Goal: Task Accomplishment & Management: Complete application form

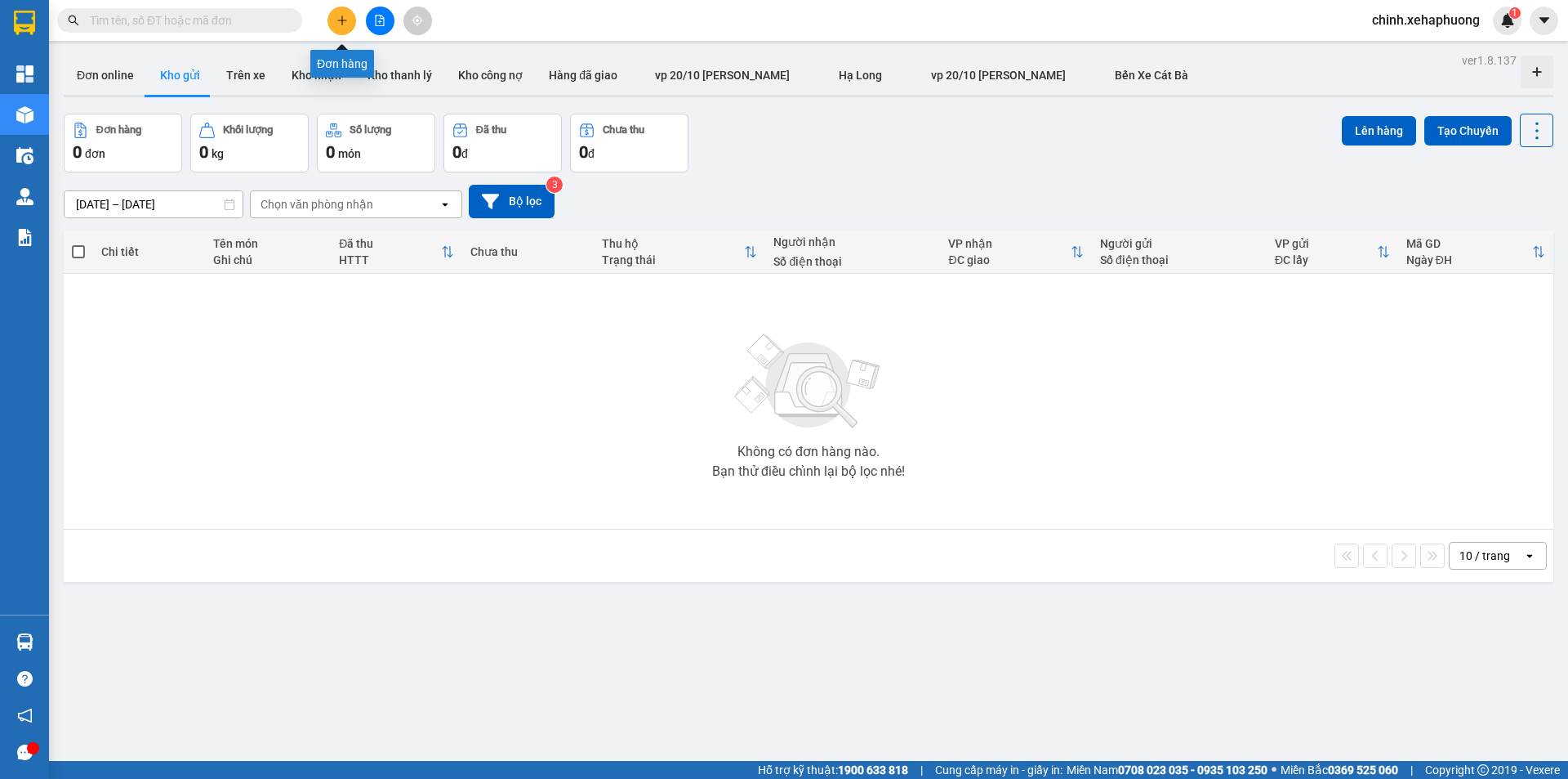
click at [338, 23] on icon "plus" at bounding box center [343, 21] width 12 height 12
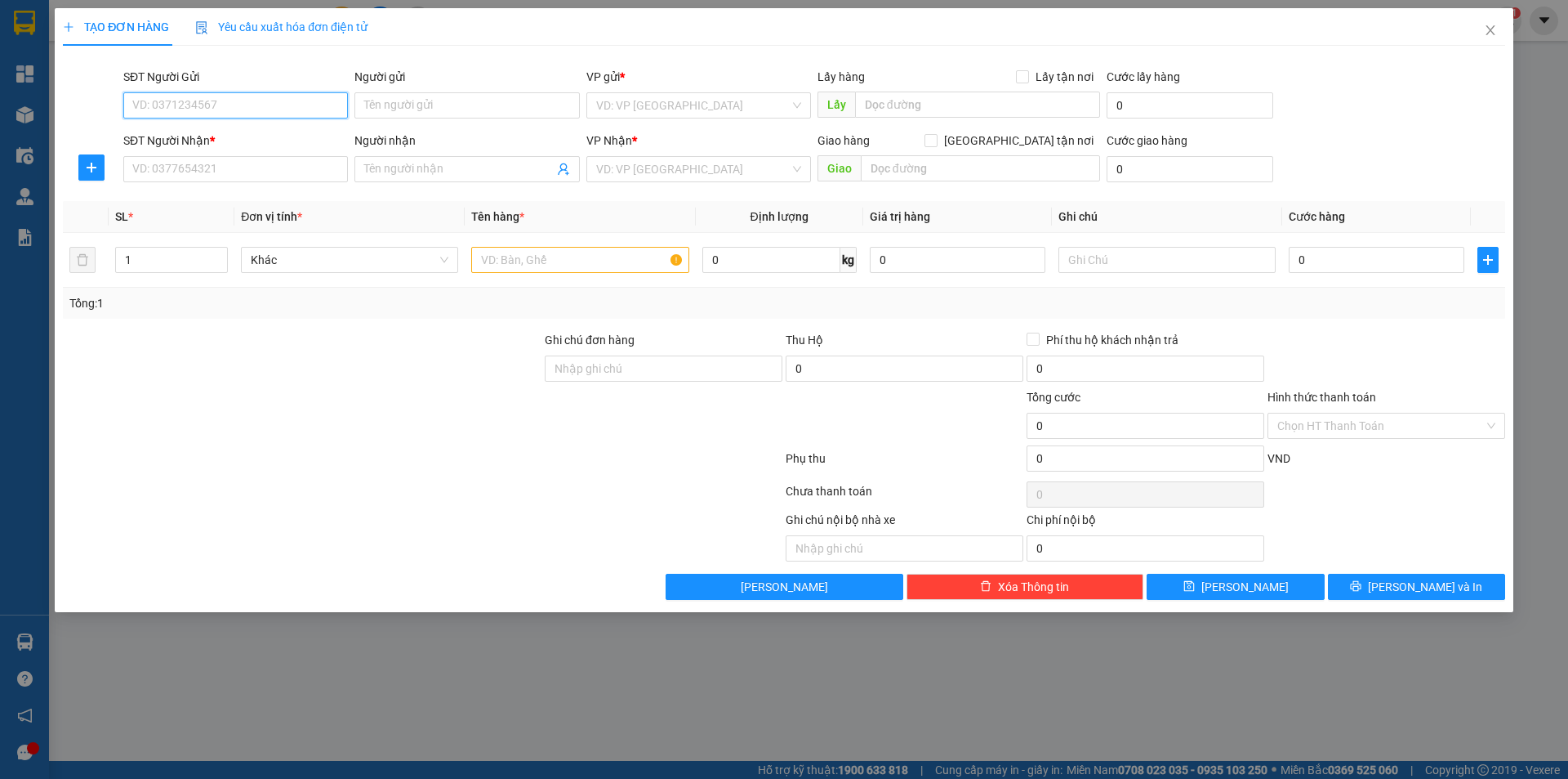
click at [183, 95] on input "SĐT Người Gửi" at bounding box center [235, 105] width 224 height 26
click at [176, 164] on input "SĐT Người Nhận *" at bounding box center [235, 168] width 224 height 26
type input "09844989678"
click at [468, 166] on input "Người nhận" at bounding box center [458, 169] width 188 height 18
type input "diễm"
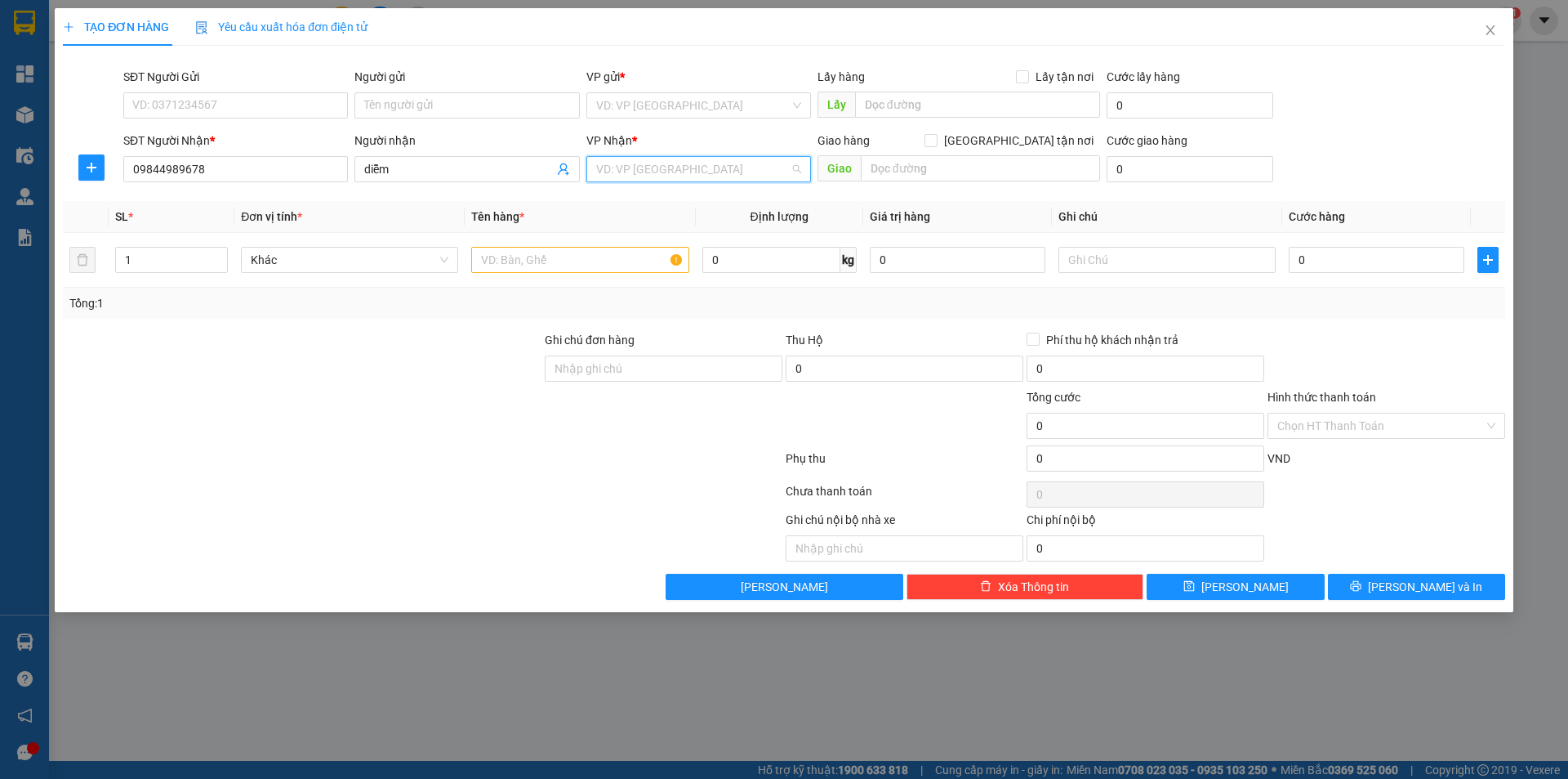
click at [621, 173] on input "search" at bounding box center [693, 168] width 193 height 24
type input "d"
type input "đ"
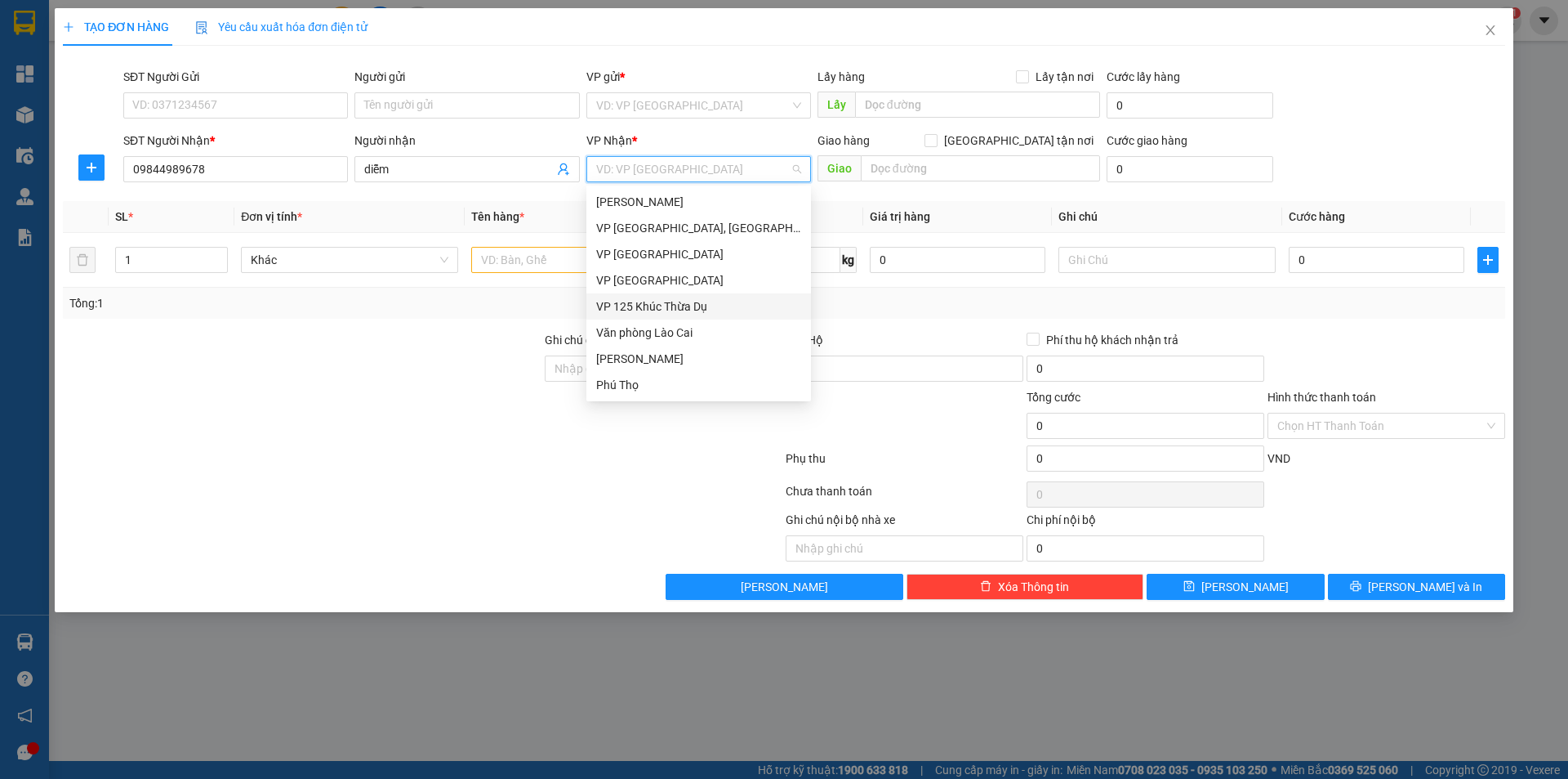
click at [685, 306] on div "VP 125 Khúc Thừa Dụ" at bounding box center [699, 307] width 205 height 18
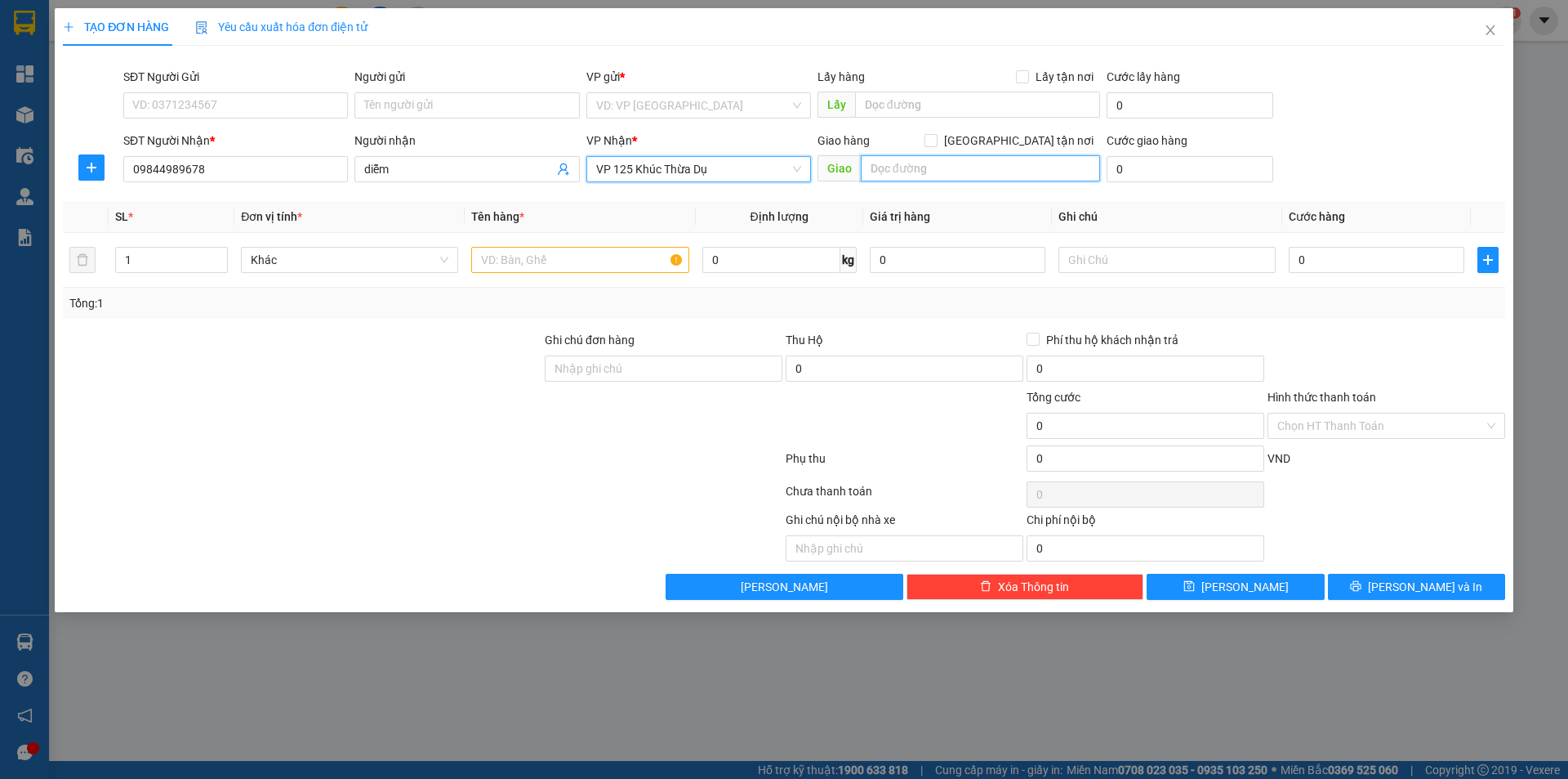
click at [911, 173] on input "text" at bounding box center [980, 168] width 239 height 26
type input "d"
type input "đồ sơn [GEOGRAPHIC_DATA]"
click at [1298, 257] on input "0" at bounding box center [1376, 259] width 176 height 26
type input "7"
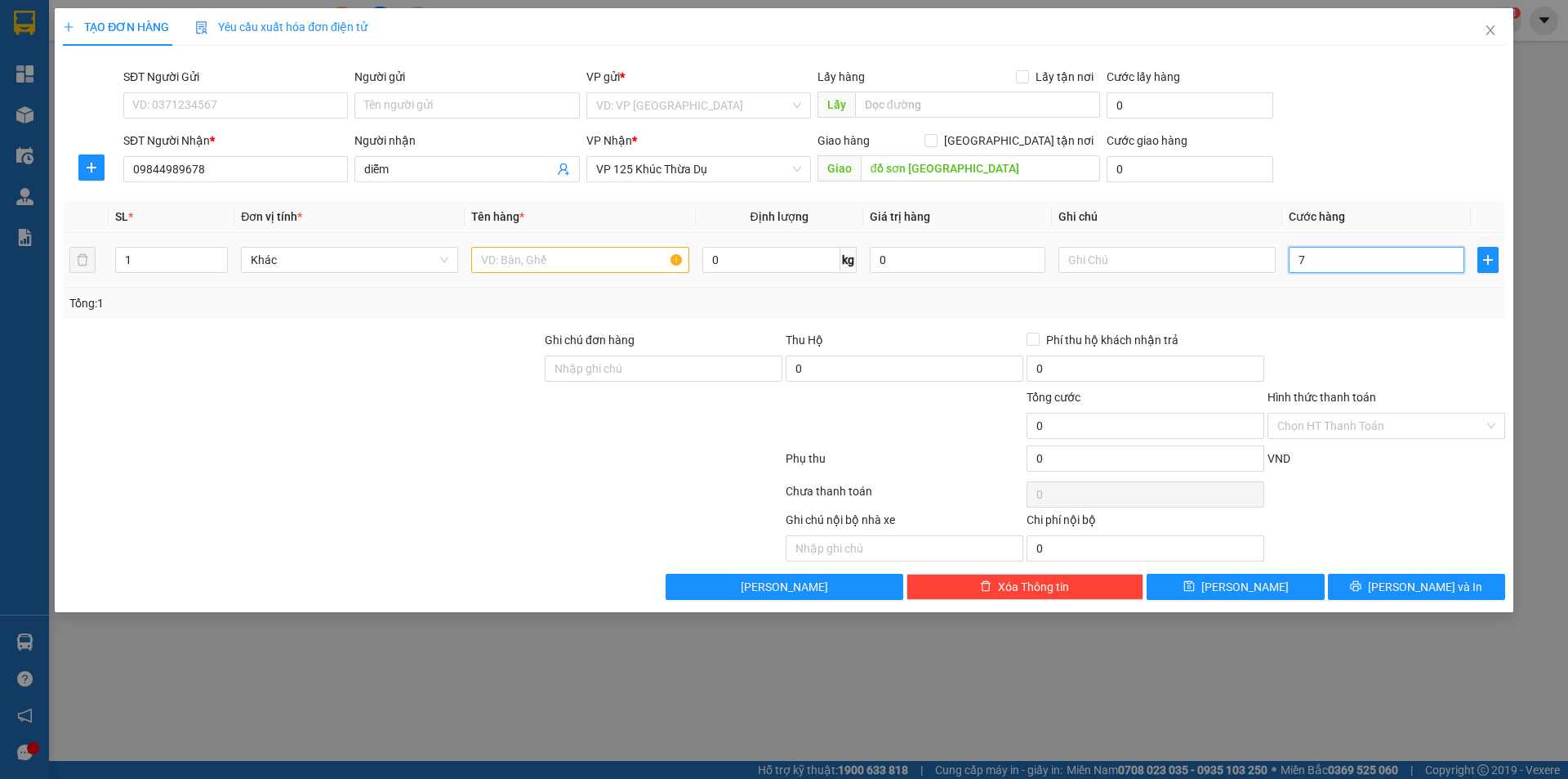
type input "7"
type input "70"
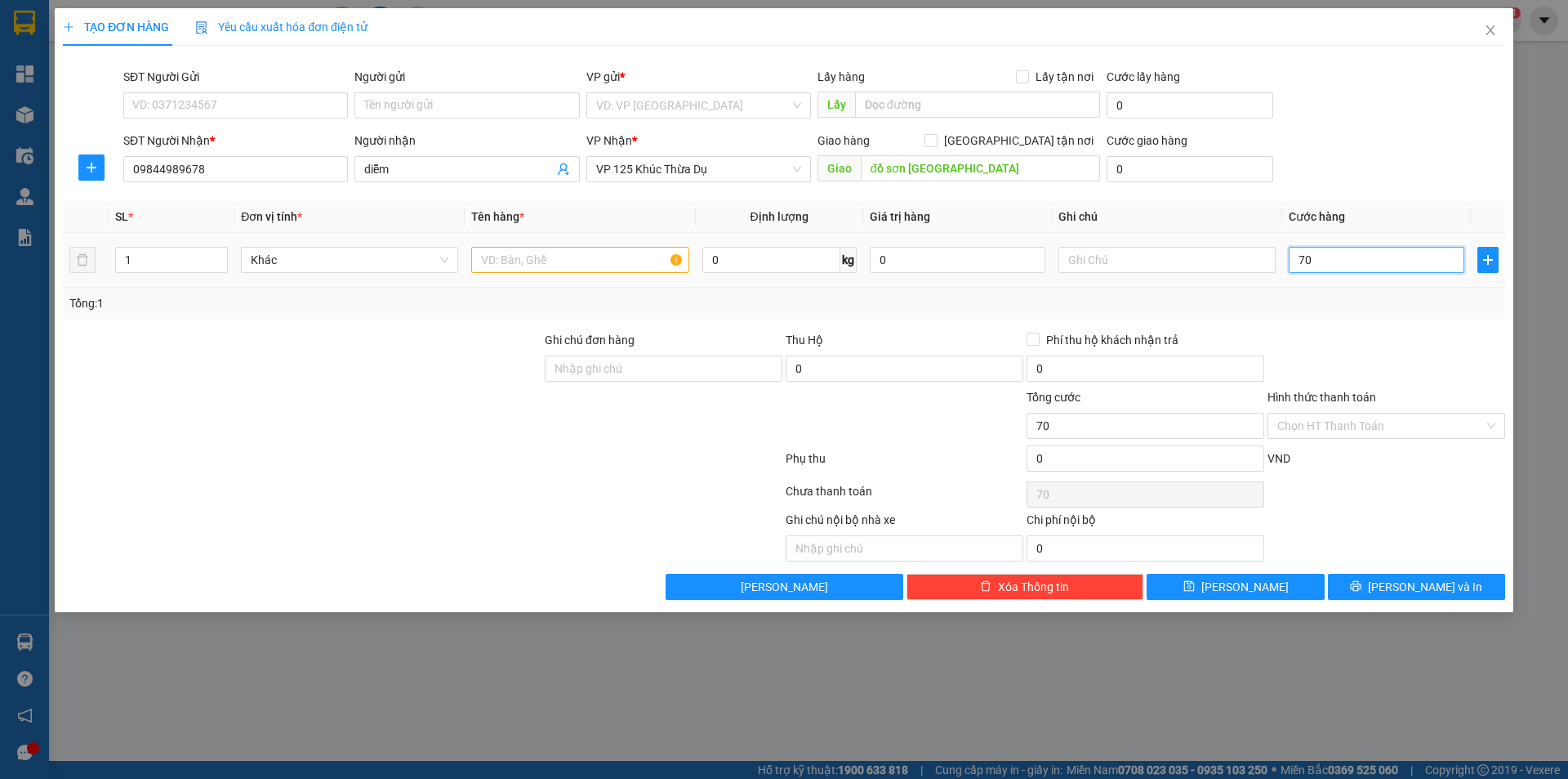
type input "700"
type input "7.000"
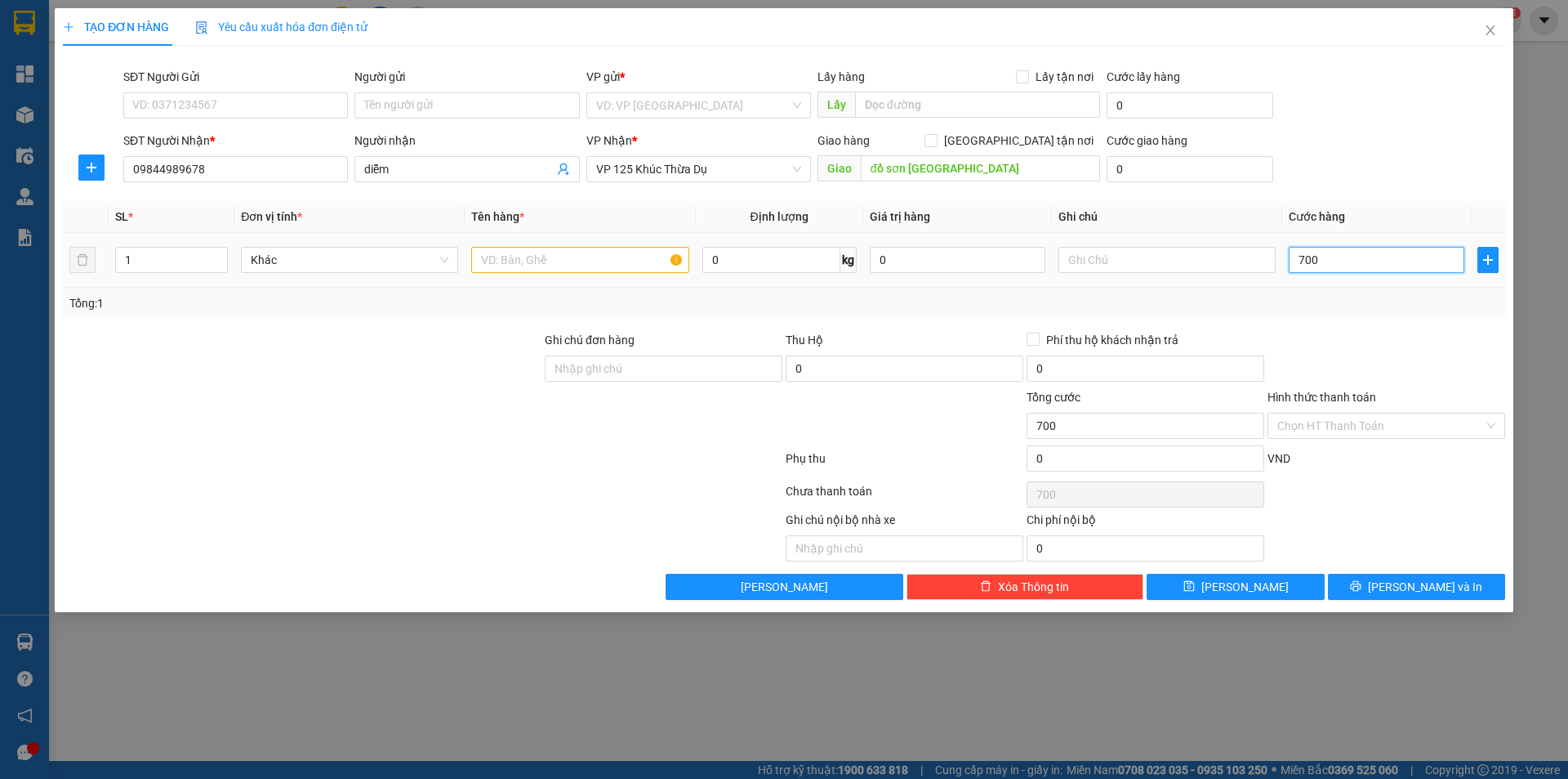
type input "7.000"
type input "70.000"
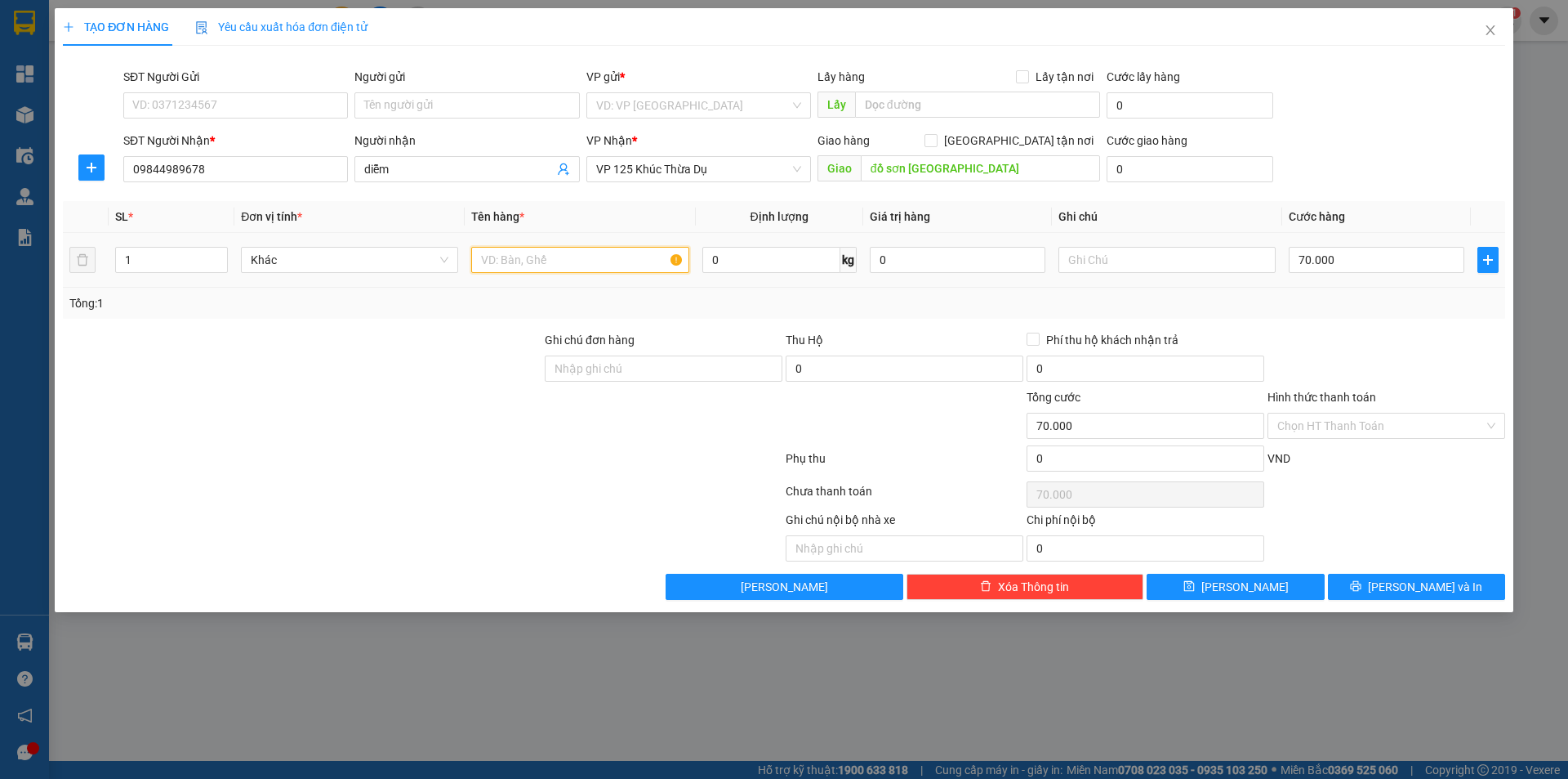
click at [509, 262] on input "text" at bounding box center [579, 259] width 218 height 26
type input "bọc"
click at [1361, 583] on icon "printer" at bounding box center [1355, 586] width 12 height 12
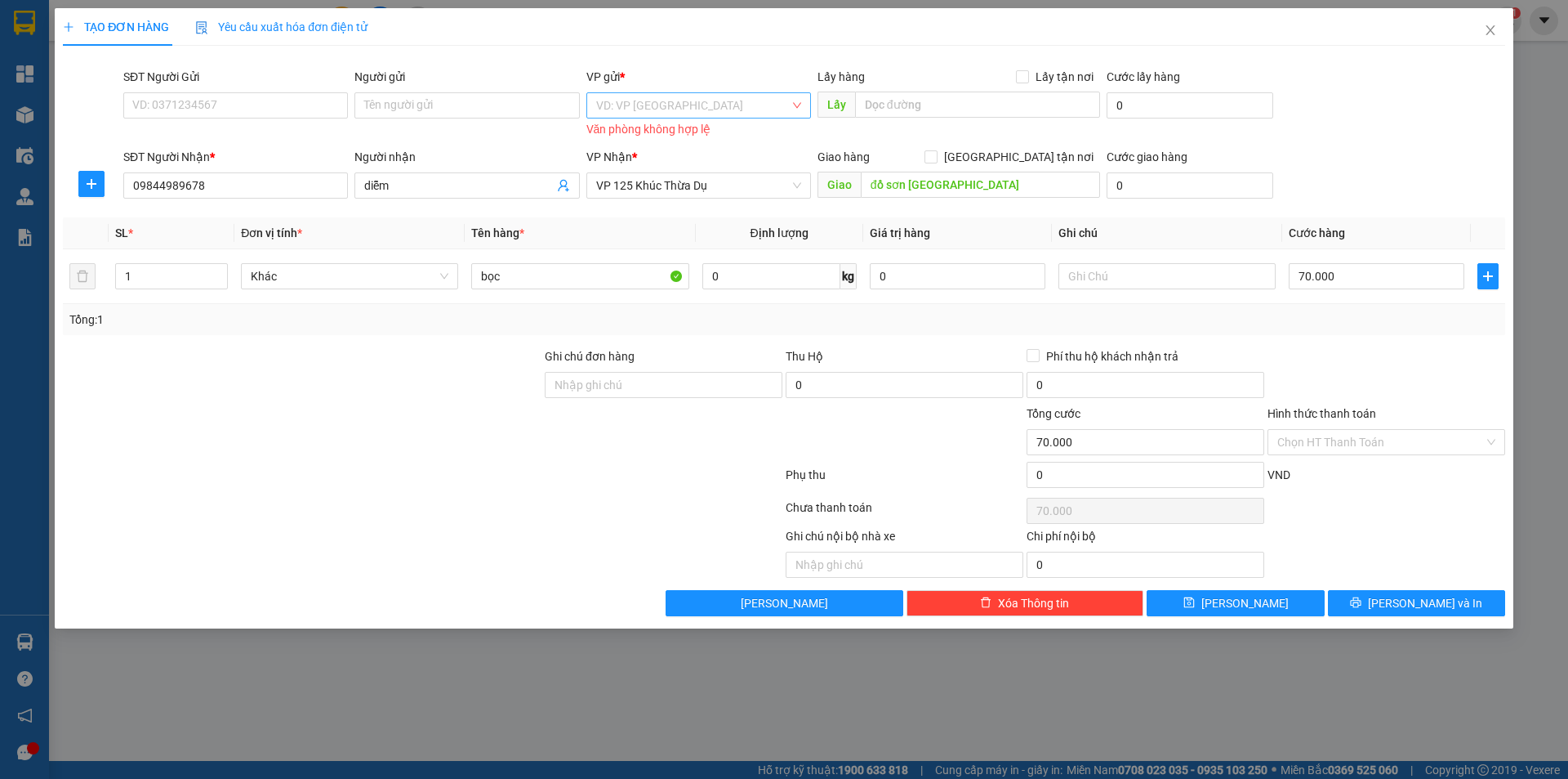
click at [705, 109] on input "search" at bounding box center [693, 105] width 193 height 24
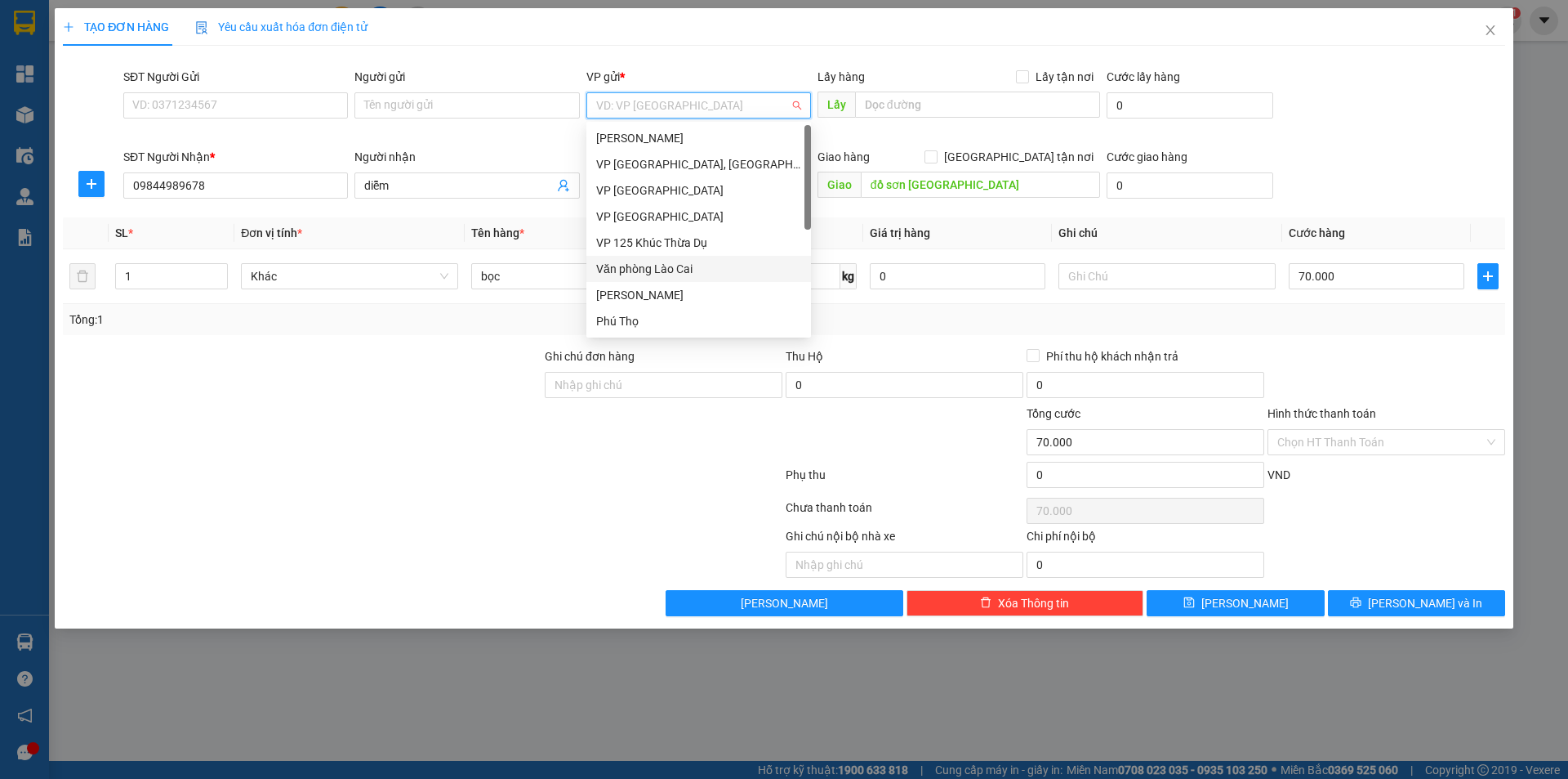
click at [666, 272] on div "Văn phòng Lào Cai" at bounding box center [699, 269] width 205 height 18
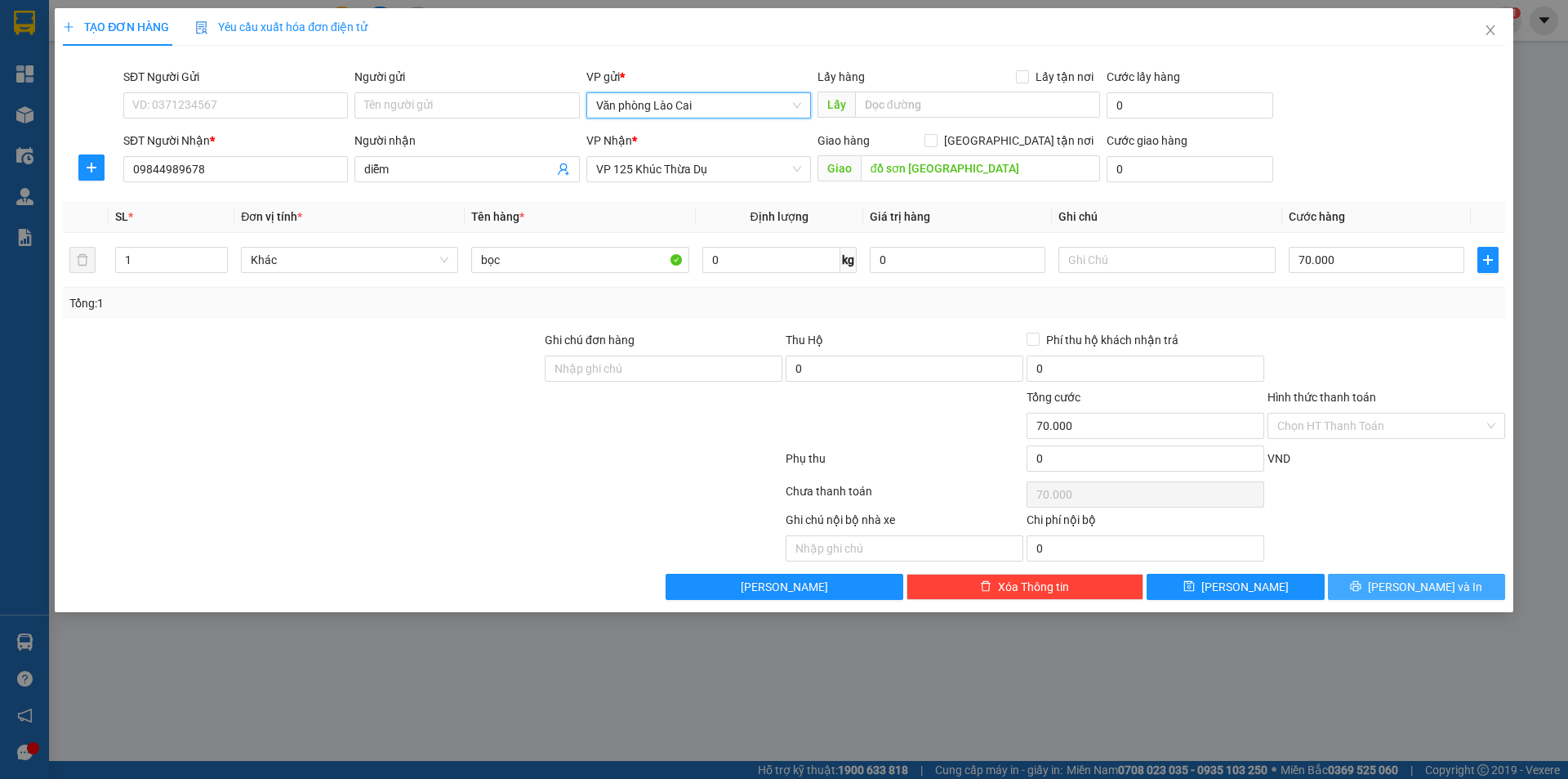
click at [1420, 586] on span "[PERSON_NAME] và In" at bounding box center [1425, 587] width 114 height 18
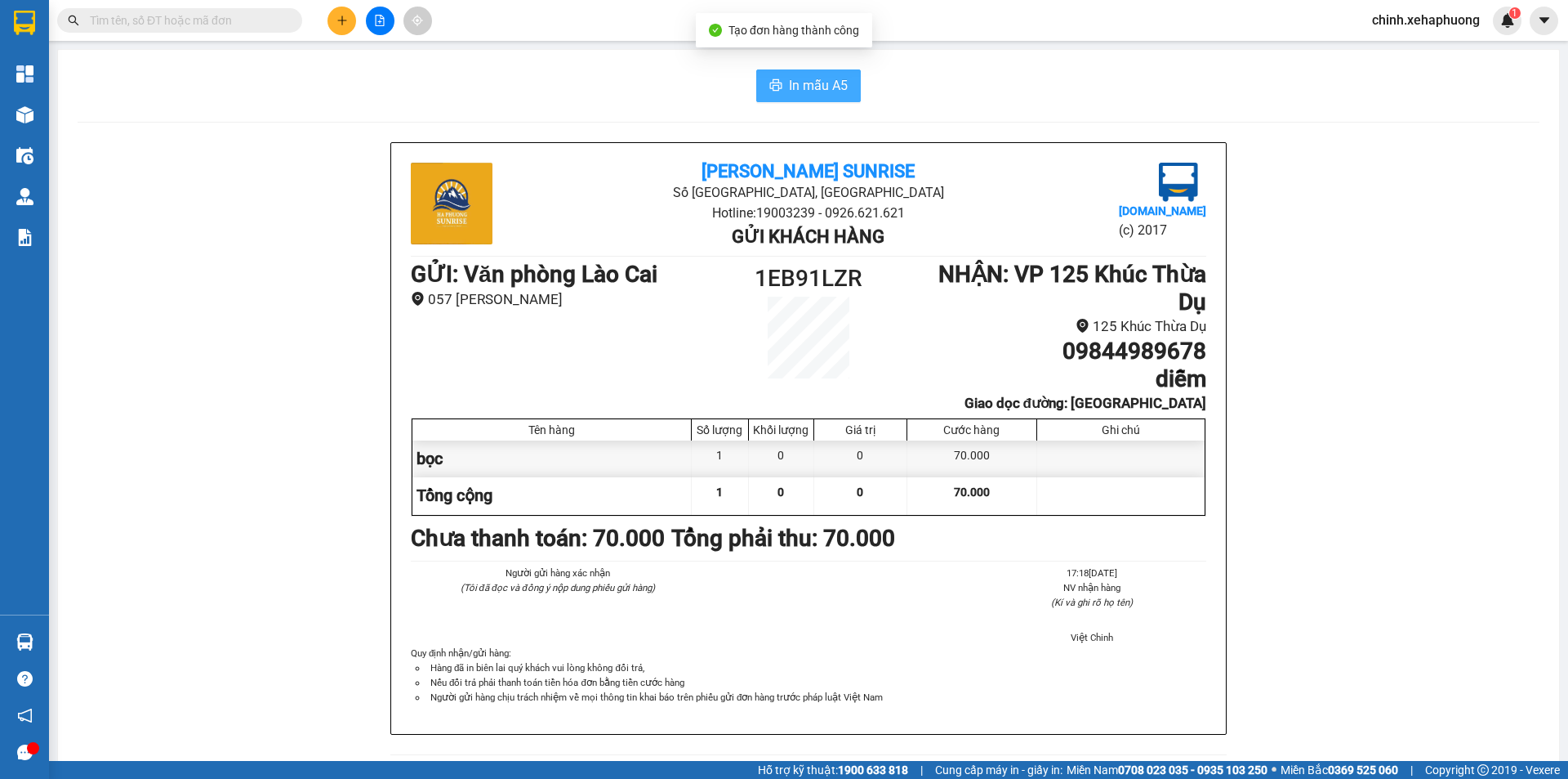
click at [805, 87] on span "In mẫu A5" at bounding box center [818, 85] width 59 height 20
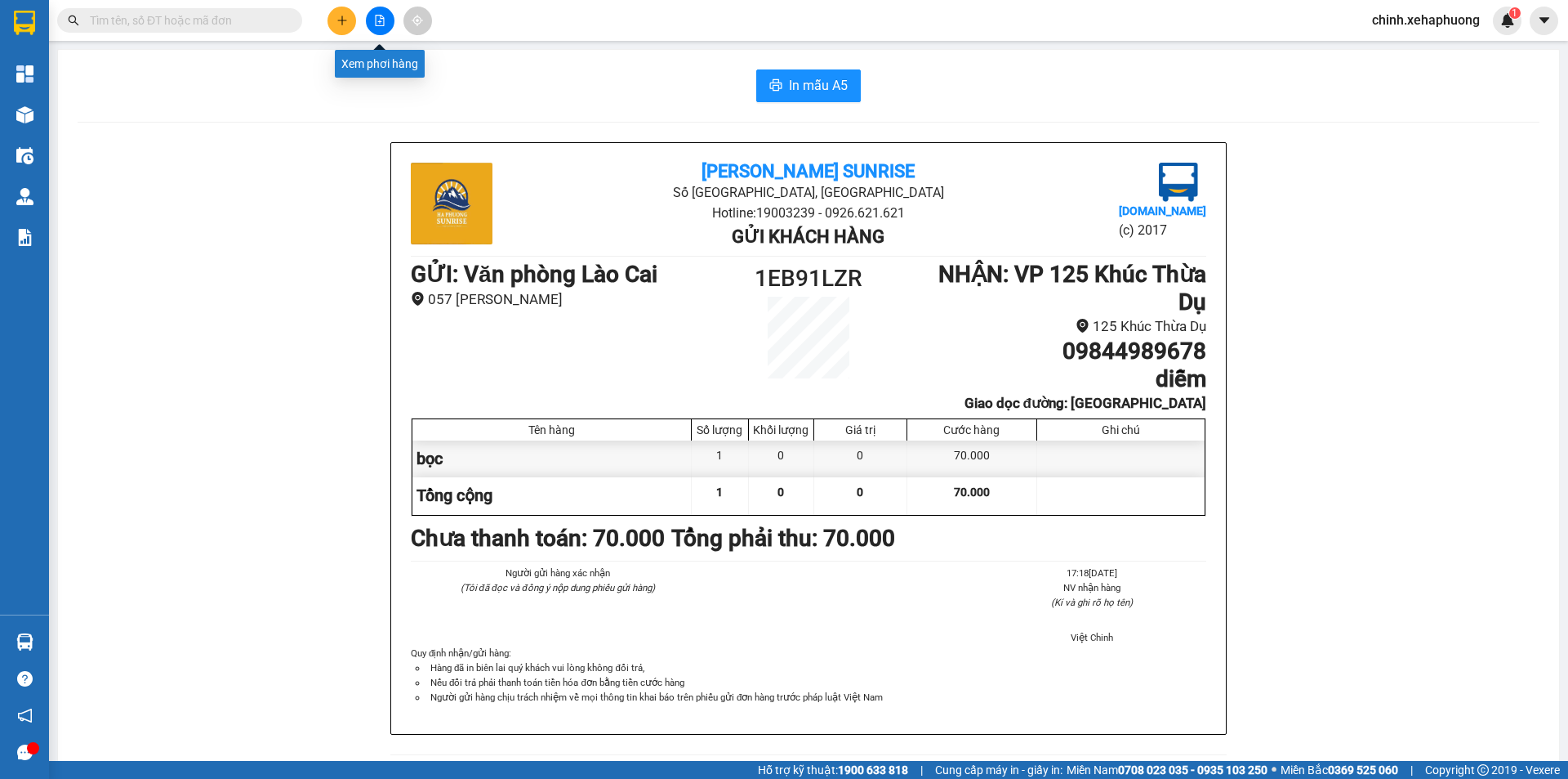
click at [371, 15] on button at bounding box center [380, 21] width 28 height 28
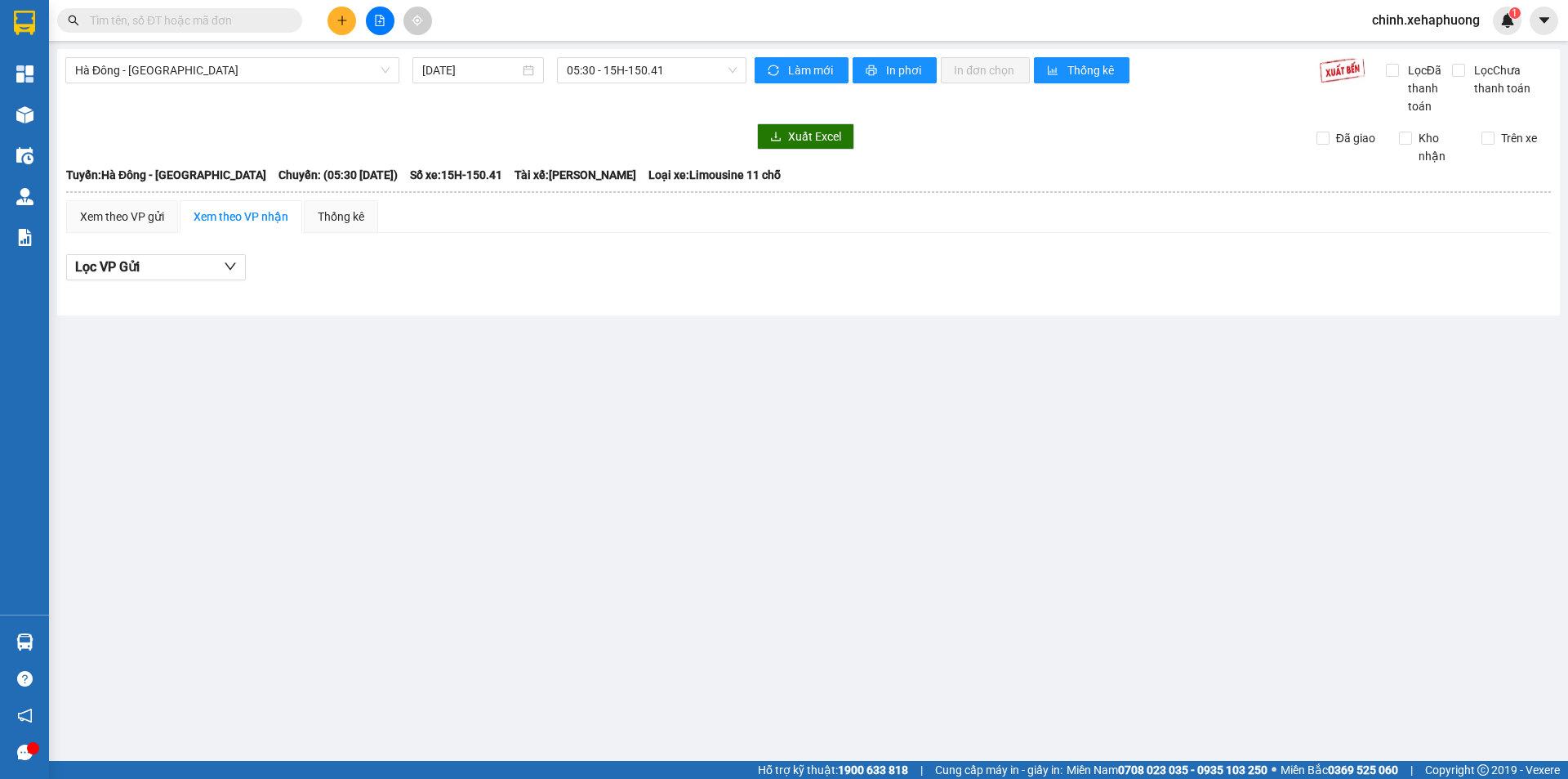
click at [181, 21] on input "text" at bounding box center [186, 21] width 193 height 18
click at [337, 24] on icon "plus" at bounding box center [343, 21] width 12 height 12
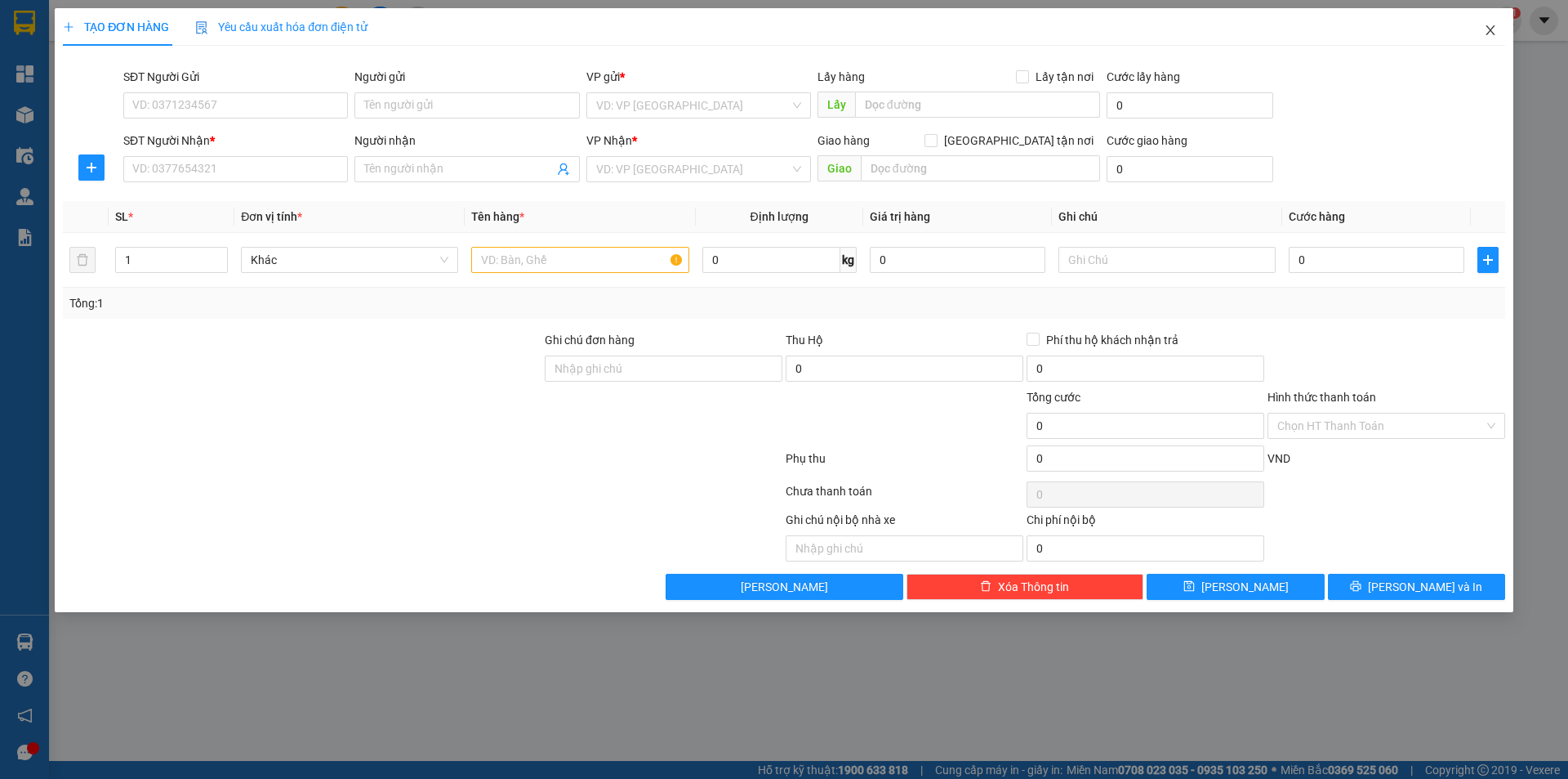
click at [1499, 31] on span "Close" at bounding box center [1490, 31] width 46 height 46
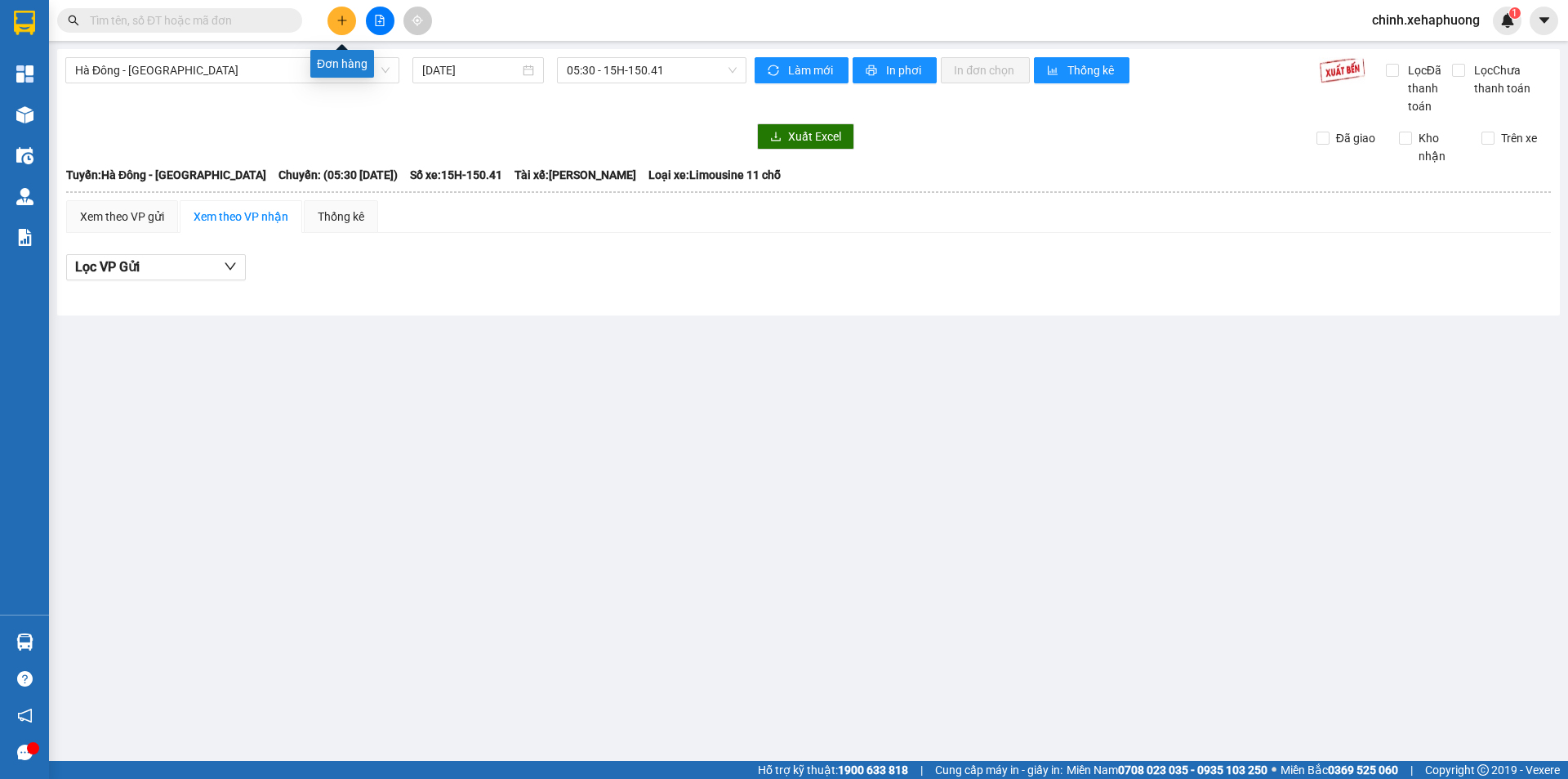
click at [338, 20] on icon "plus" at bounding box center [343, 21] width 12 height 12
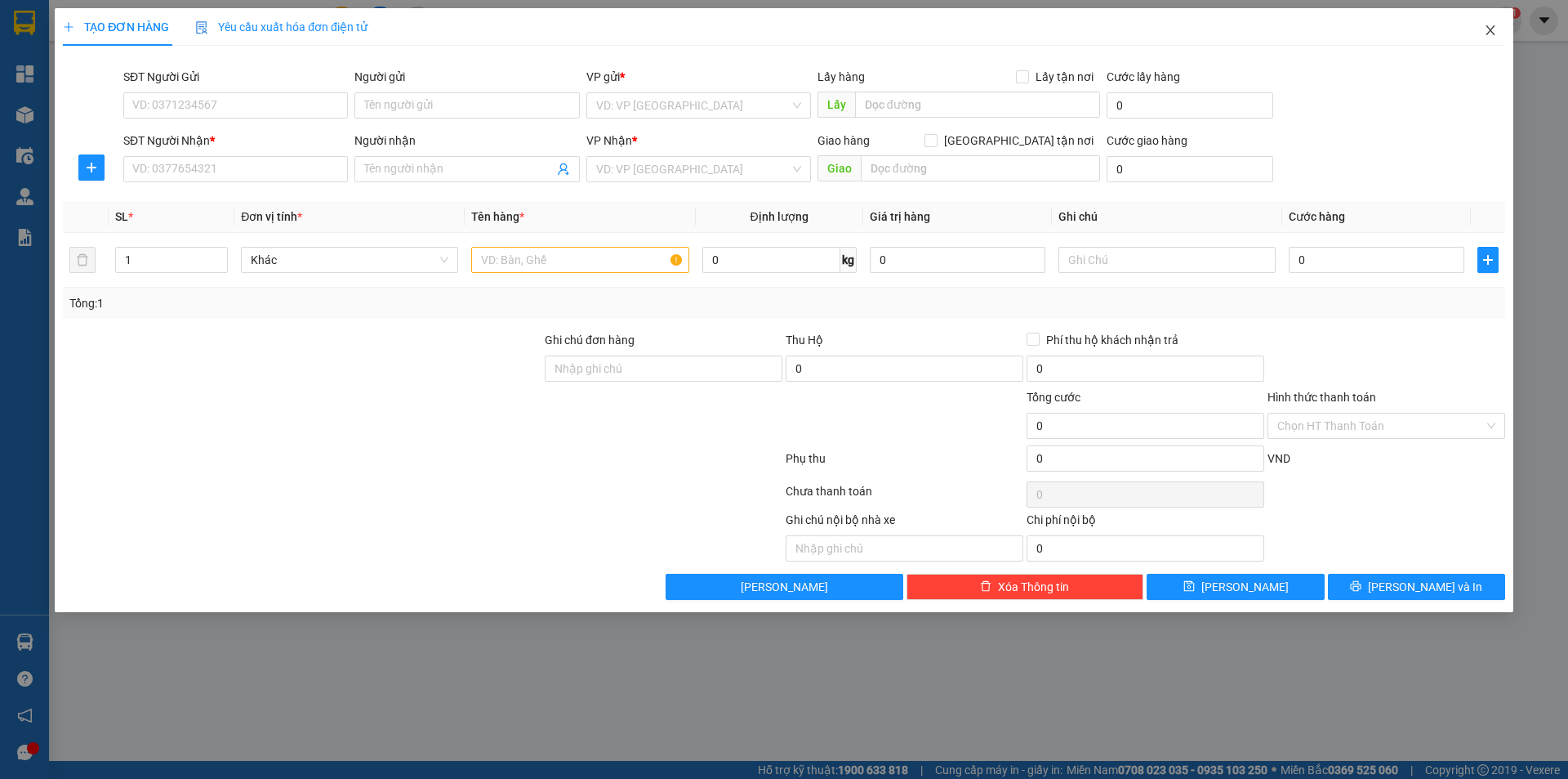
click at [1502, 33] on span "Close" at bounding box center [1490, 31] width 46 height 46
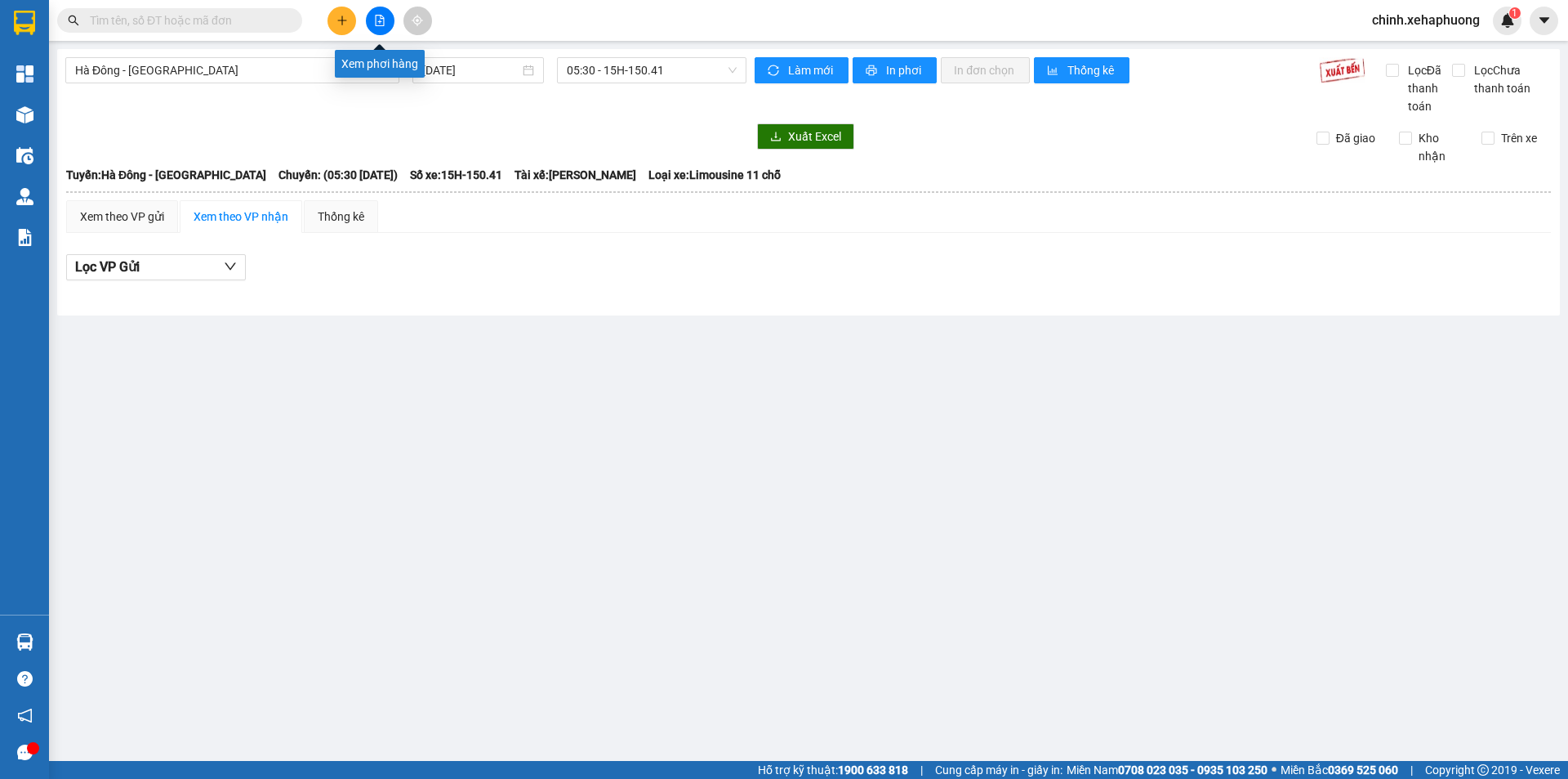
click at [375, 58] on div "Xem phơi hàng" at bounding box center [380, 63] width 90 height 28
click at [381, 67] on div "Xem phơi hàng" at bounding box center [380, 63] width 90 height 28
click at [381, 26] on button at bounding box center [380, 21] width 28 height 28
click at [206, 264] on button "Lọc VP Gửi" at bounding box center [156, 267] width 180 height 26
drag, startPoint x: 452, startPoint y: 357, endPoint x: 332, endPoint y: 289, distance: 137.9
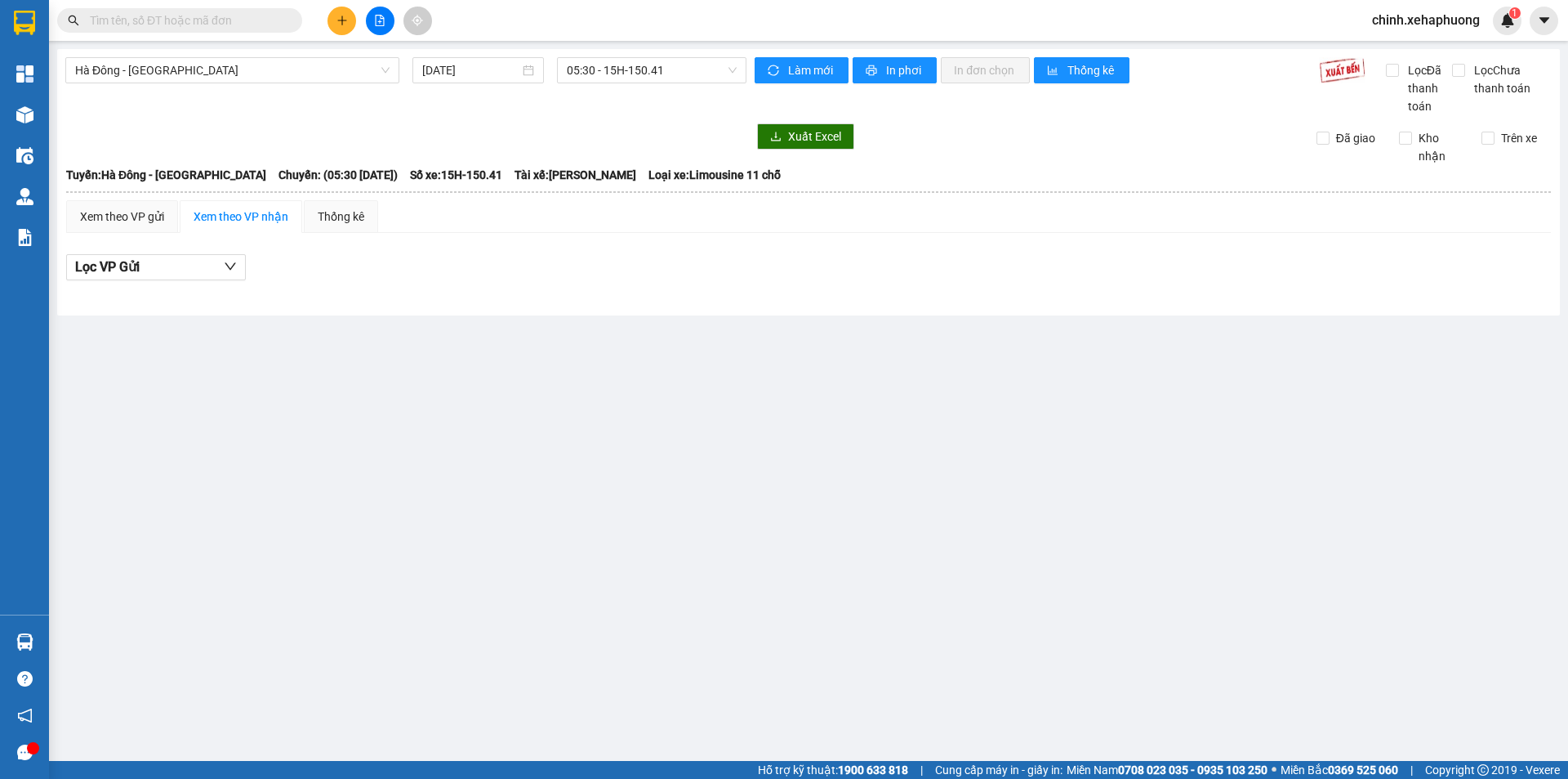
click at [453, 358] on main "[GEOGRAPHIC_DATA] - [GEOGRAPHIC_DATA] [DATE] 05:30 - 15H-150.41 Làm mới In phơi…" at bounding box center [784, 380] width 1568 height 761
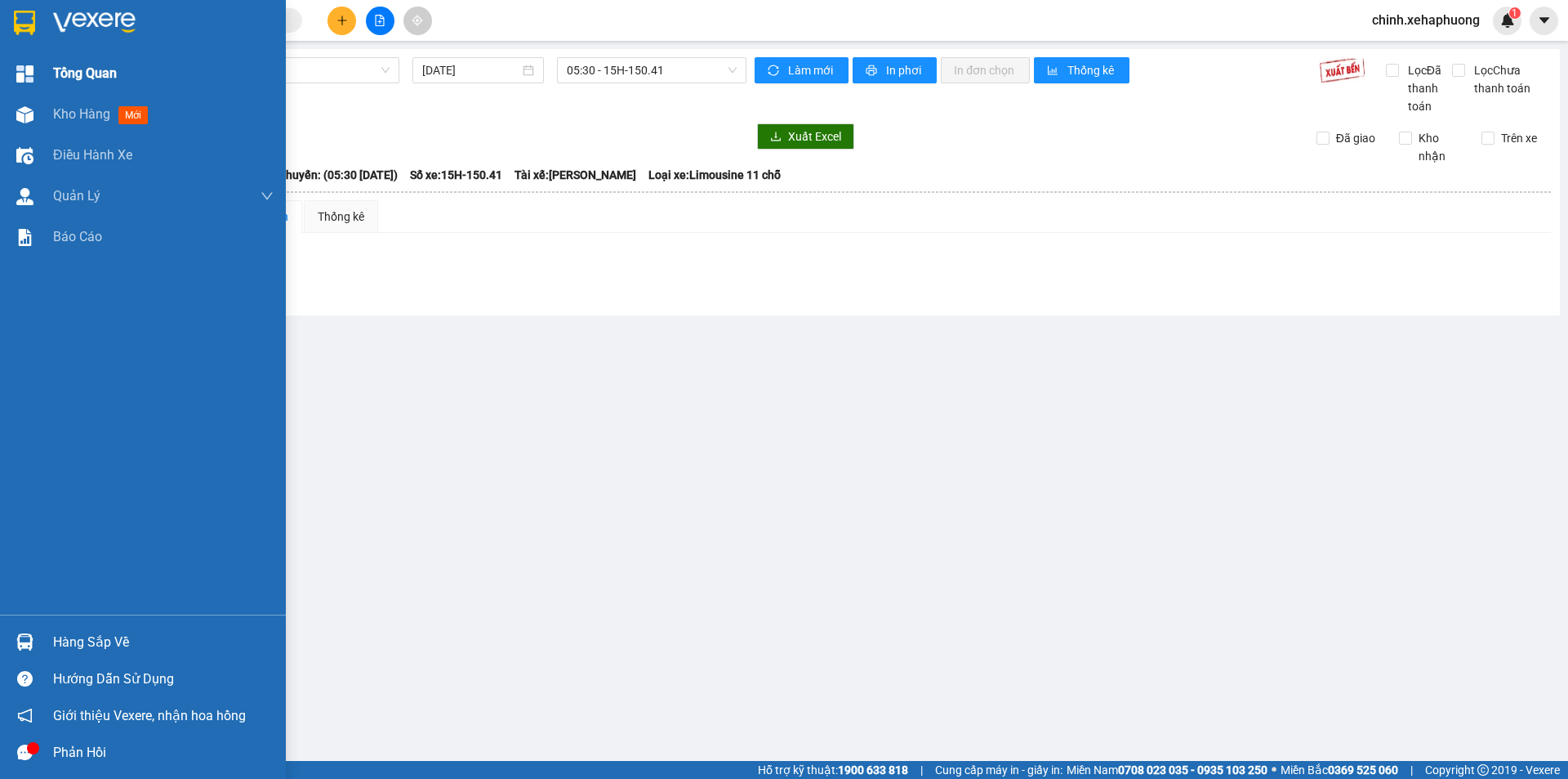
click at [28, 79] on img at bounding box center [25, 73] width 18 height 18
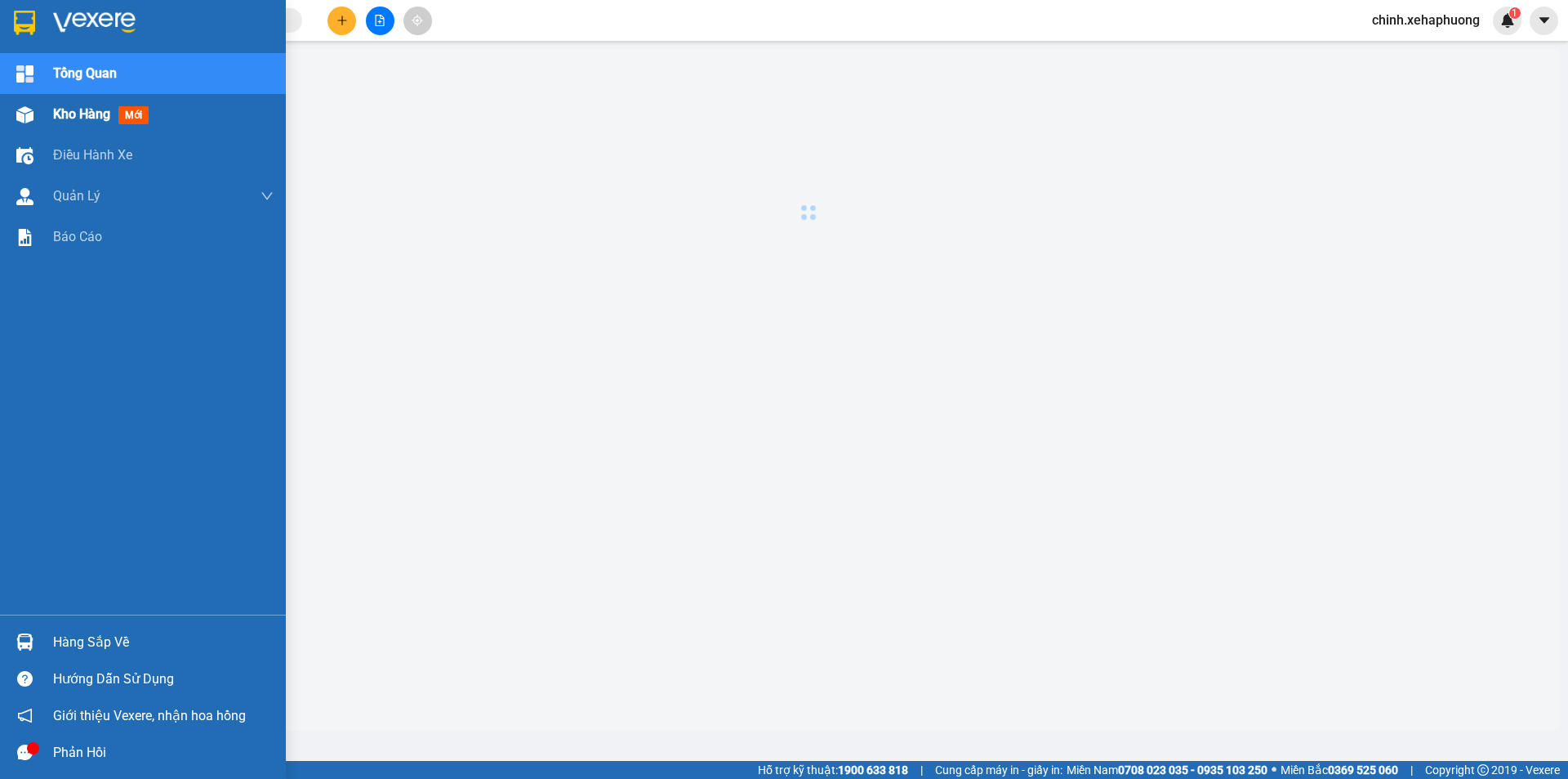
click at [37, 104] on div at bounding box center [25, 114] width 28 height 28
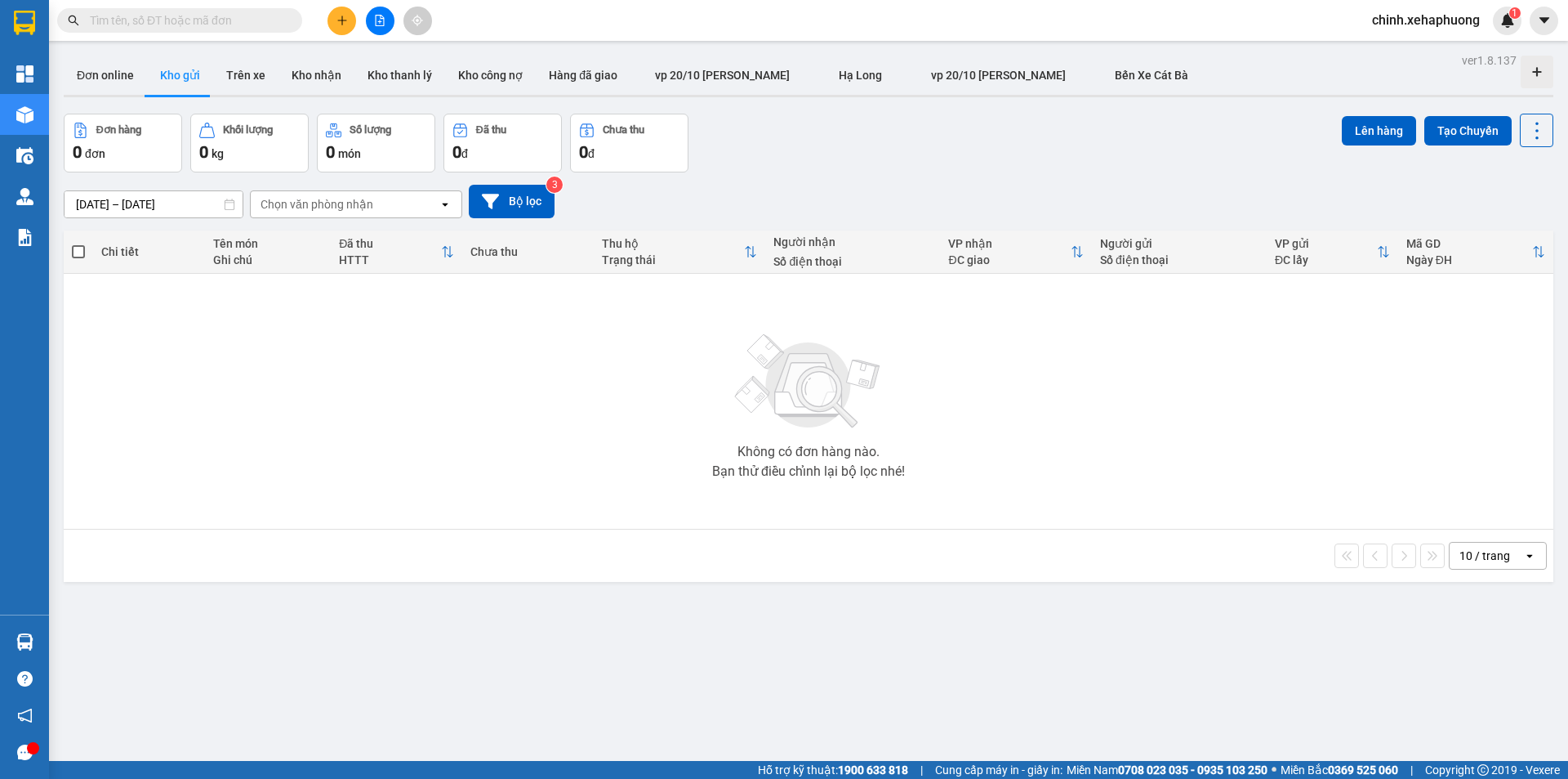
drag, startPoint x: 77, startPoint y: 254, endPoint x: 128, endPoint y: 264, distance: 52.0
click at [78, 254] on span at bounding box center [78, 252] width 13 height 13
click at [78, 244] on input "checkbox" at bounding box center [78, 244] width 0 height 0
drag, startPoint x: 352, startPoint y: 287, endPoint x: 273, endPoint y: 277, distance: 79.6
click at [347, 289] on div "Không có đơn hàng nào. Bạn thử điều chỉnh lại bộ lọc nhé!" at bounding box center [808, 401] width 1473 height 245
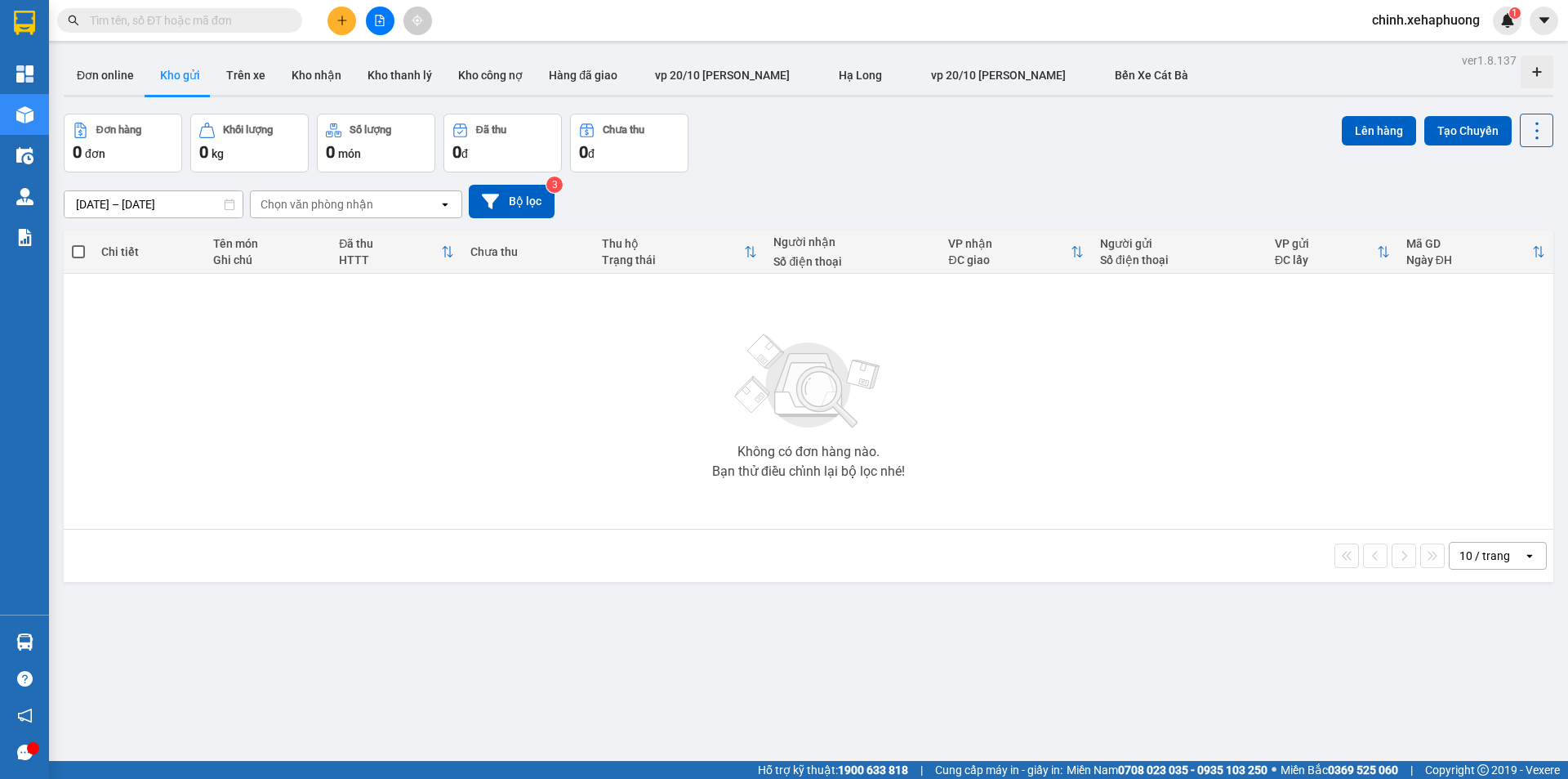
click at [82, 249] on span at bounding box center [78, 252] width 13 height 13
click at [78, 244] on input "checkbox" at bounding box center [78, 244] width 0 height 0
drag, startPoint x: 1511, startPoint y: 221, endPoint x: 1529, endPoint y: 240, distance: 26.2
click at [1516, 229] on div "ver 1.8.137 Đơn online Kho gửi Trên xe Kho nhận Kho thanh lý Kho công nợ Hàng đ…" at bounding box center [809, 439] width 1503 height 779
drag, startPoint x: 1505, startPoint y: 254, endPoint x: 1428, endPoint y: 289, distance: 84.6
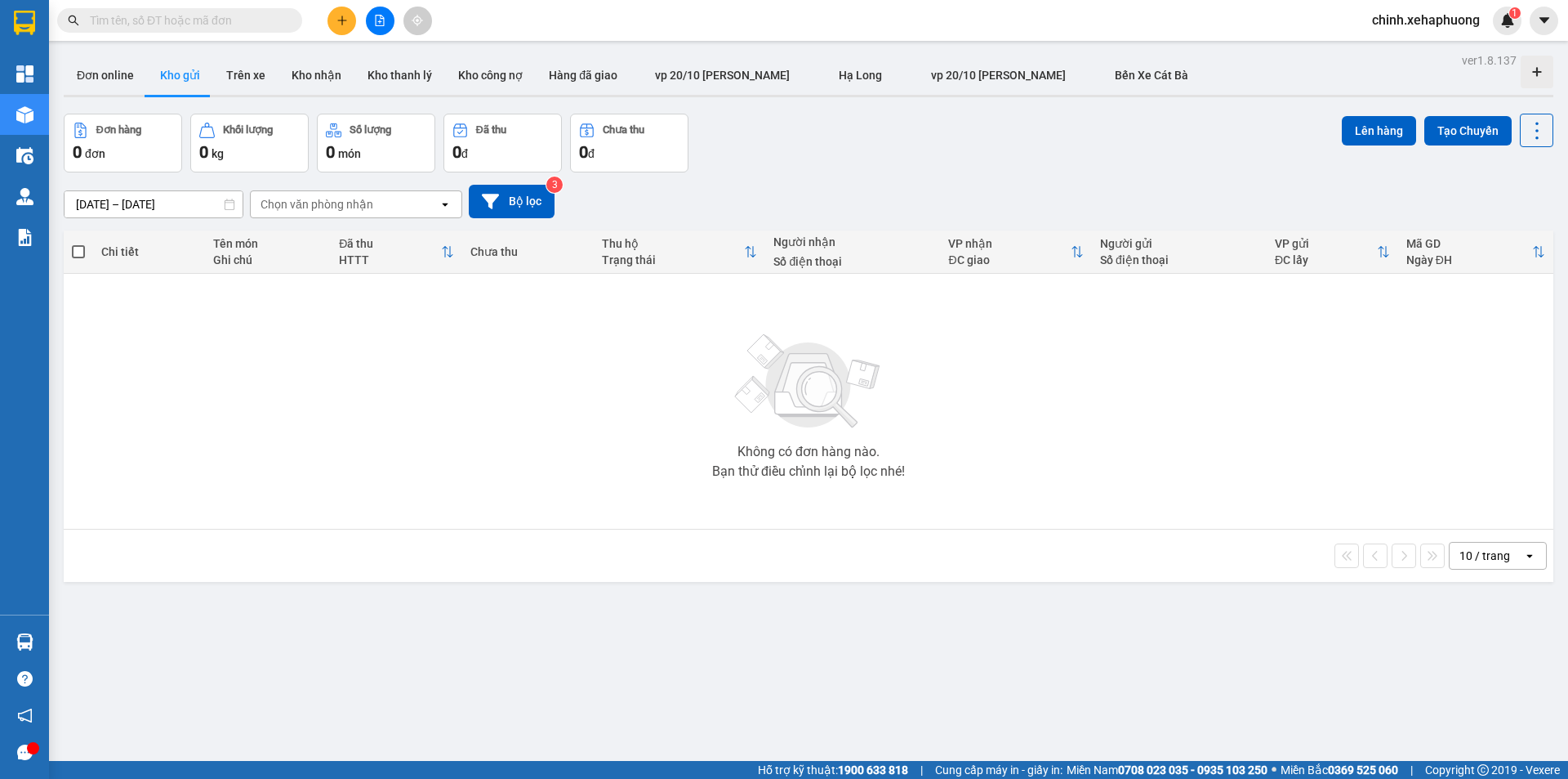
click at [1492, 263] on div "Ngày ĐH" at bounding box center [1469, 260] width 126 height 13
click at [113, 164] on button "Đơn hàng 0 đơn" at bounding box center [123, 143] width 118 height 59
click at [250, 149] on div "0 kg" at bounding box center [249, 151] width 100 height 23
drag, startPoint x: 158, startPoint y: 143, endPoint x: 194, endPoint y: 146, distance: 36.1
click at [175, 144] on button "Đơn hàng 0 đơn" at bounding box center [123, 143] width 118 height 59
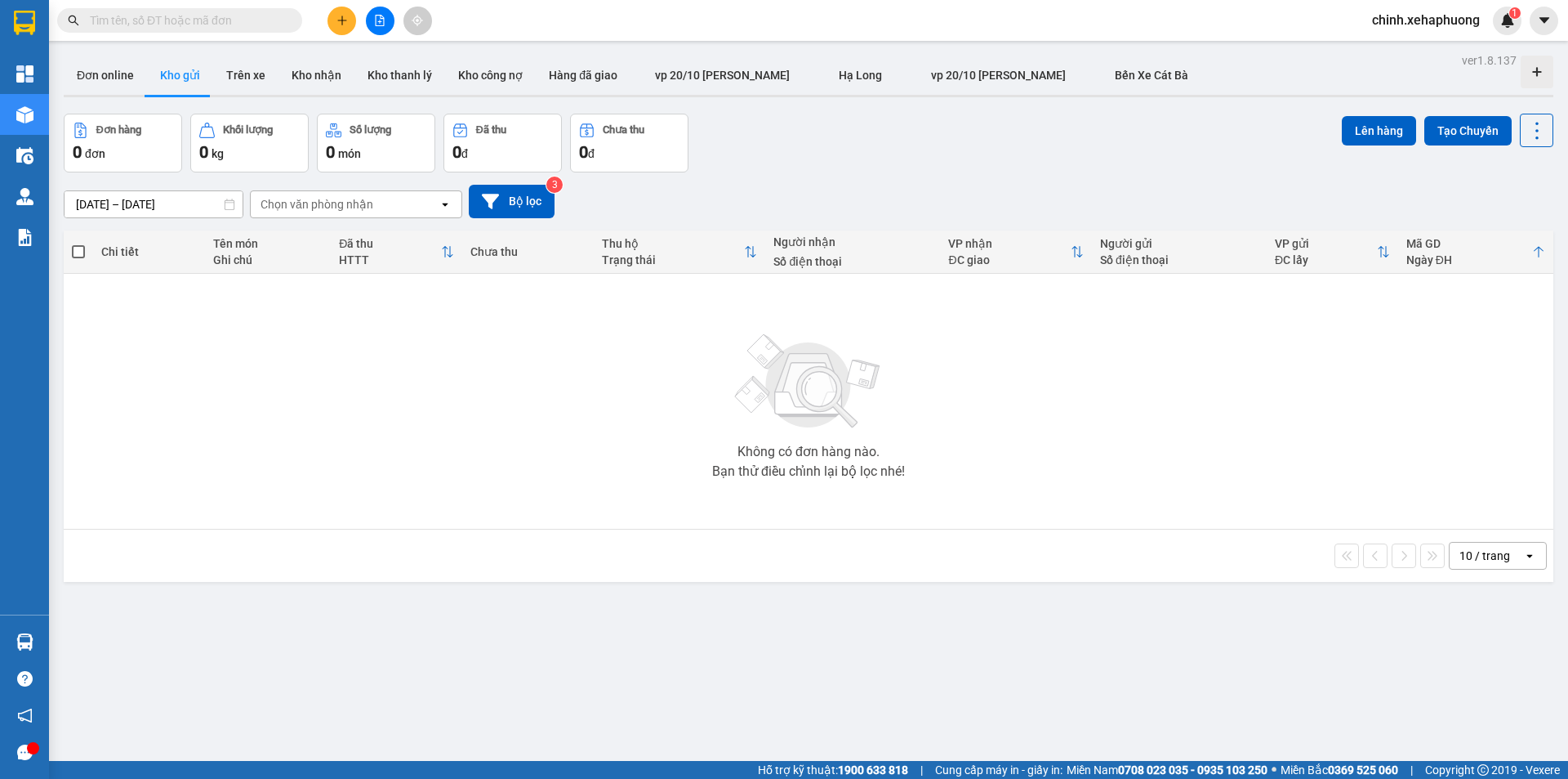
drag, startPoint x: 606, startPoint y: 134, endPoint x: 554, endPoint y: 163, distance: 59.5
click at [607, 135] on div "Chưa thu" at bounding box center [624, 130] width 42 height 12
click at [521, 188] on button "Bộ lọc" at bounding box center [511, 201] width 86 height 33
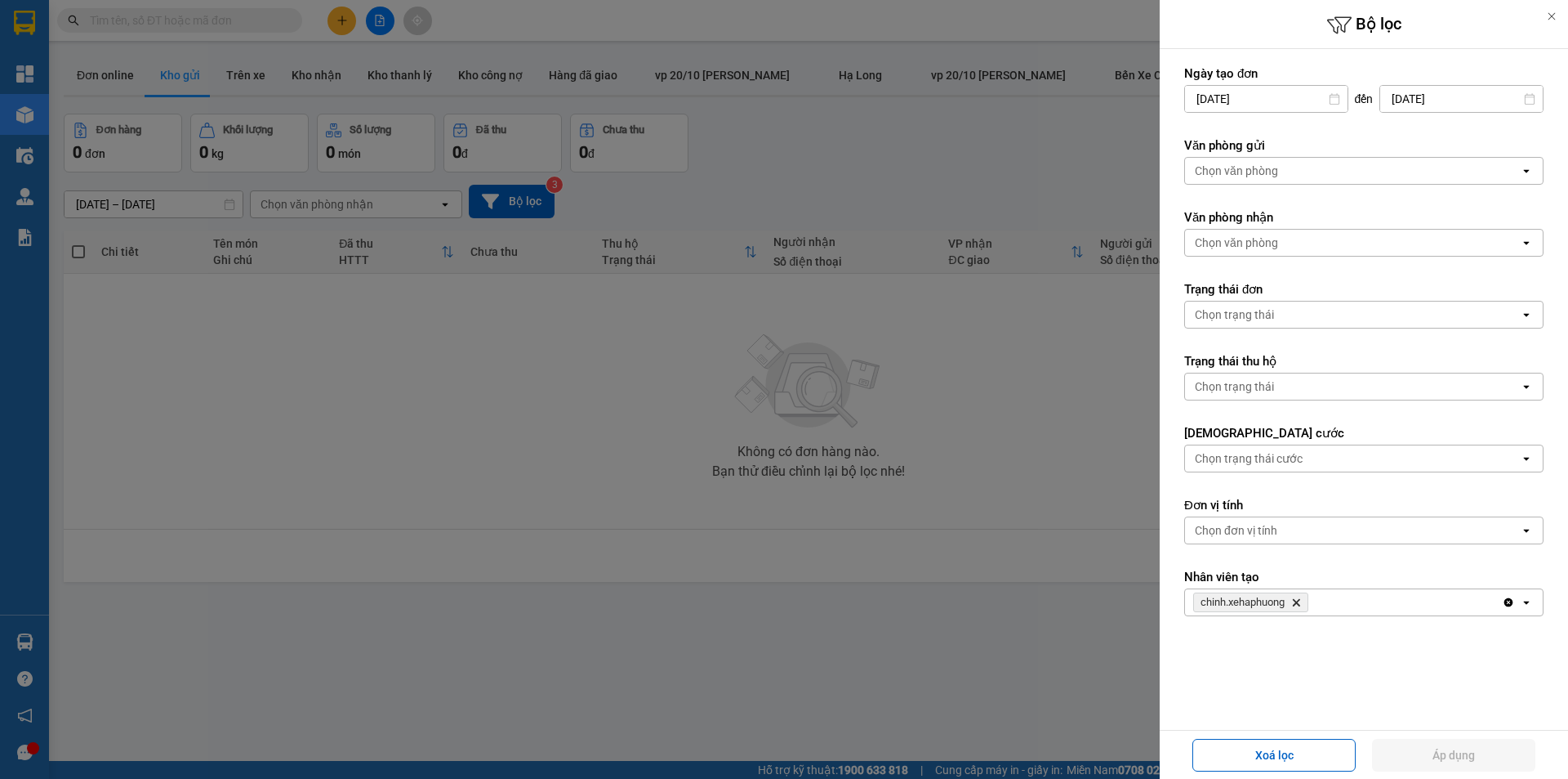
click at [639, 231] on div at bounding box center [784, 390] width 1568 height 779
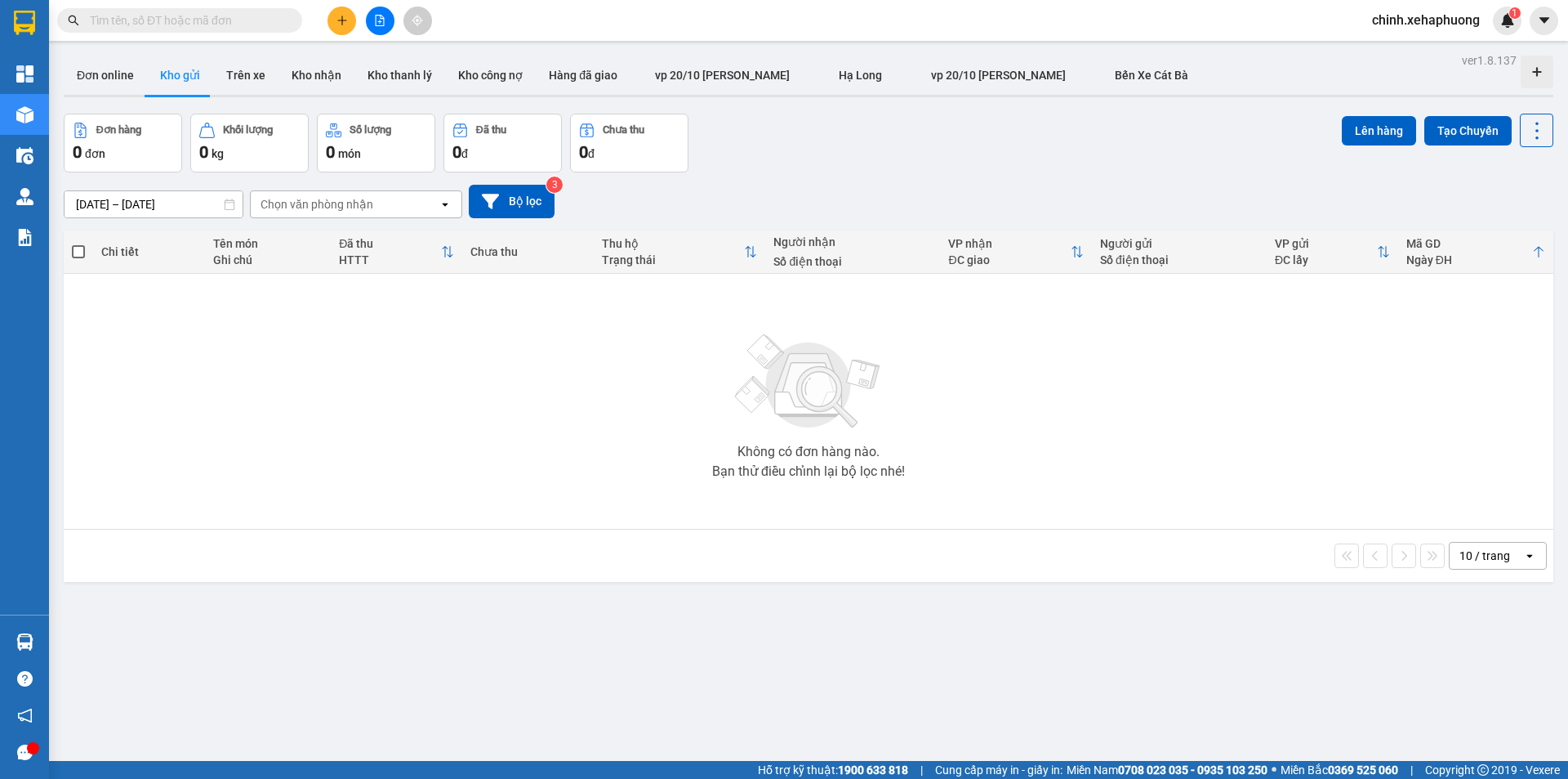
click at [574, 202] on div "[DATE] – [DATE] Press the down arrow key to interact with the calendar and sele…" at bounding box center [808, 201] width 1490 height 33
click at [168, 28] on input "text" at bounding box center [186, 21] width 193 height 18
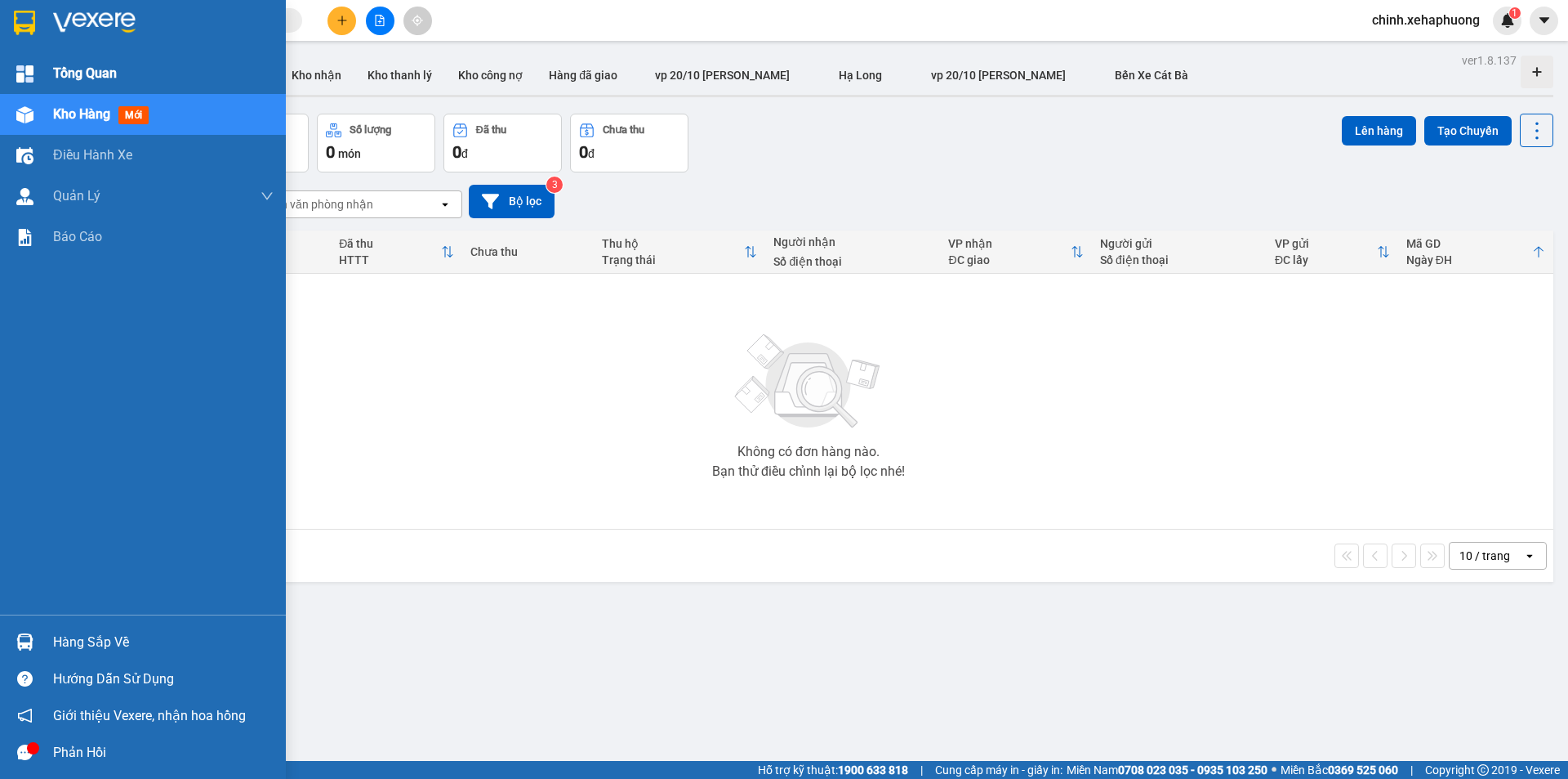
click at [38, 74] on div at bounding box center [25, 74] width 28 height 28
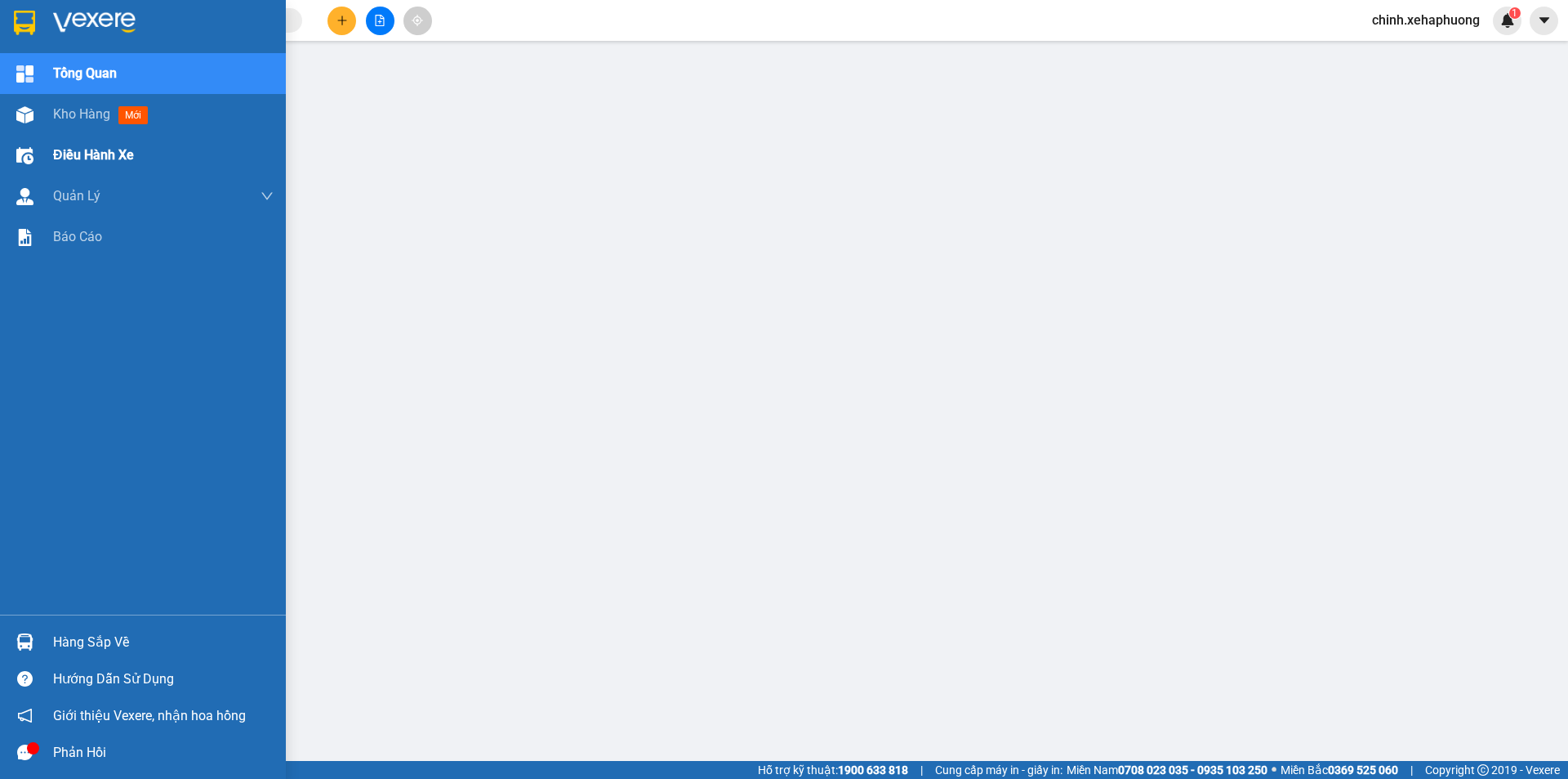
click at [97, 157] on span "Điều hành xe" at bounding box center [93, 154] width 81 height 20
